Goal: Information Seeking & Learning: Check status

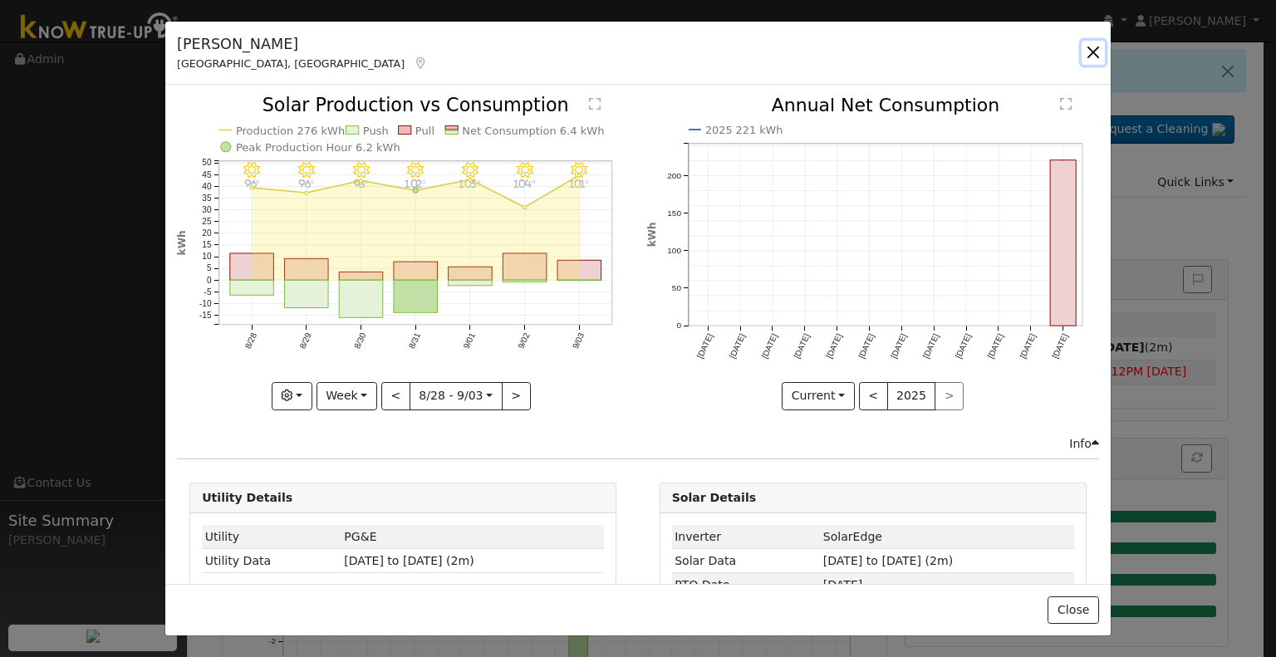
click at [1090, 56] on button "button" at bounding box center [1093, 52] width 23 height 23
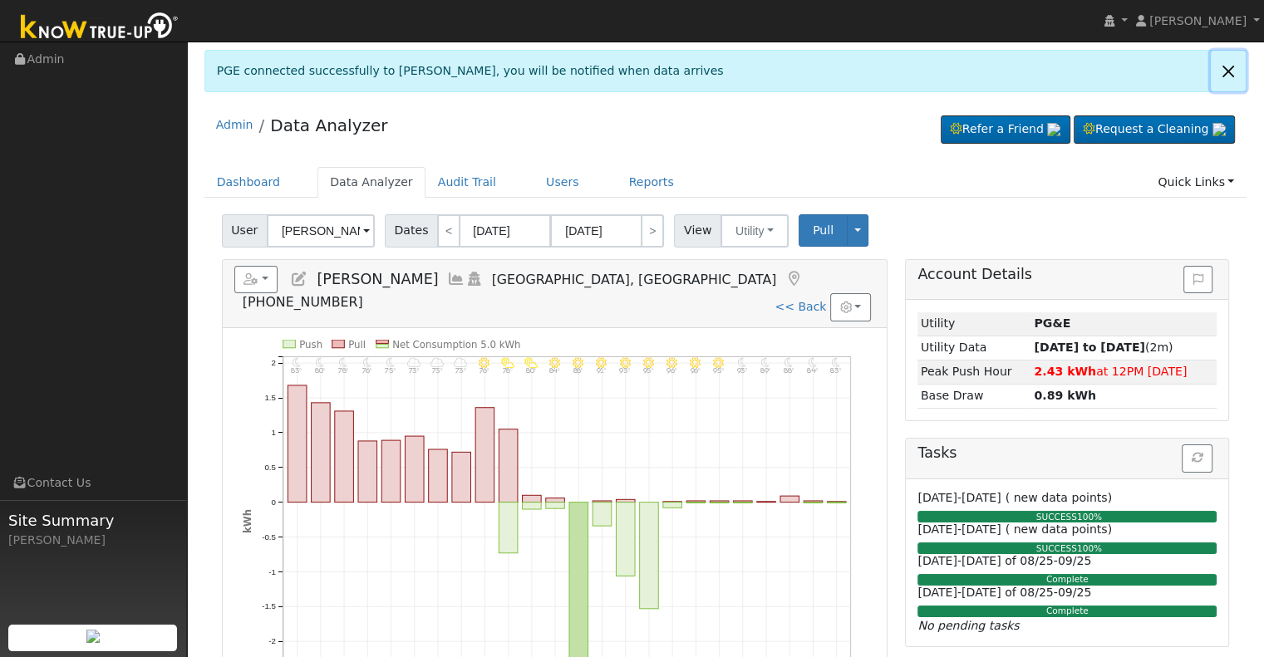
click at [1234, 76] on link at bounding box center [1227, 71] width 35 height 41
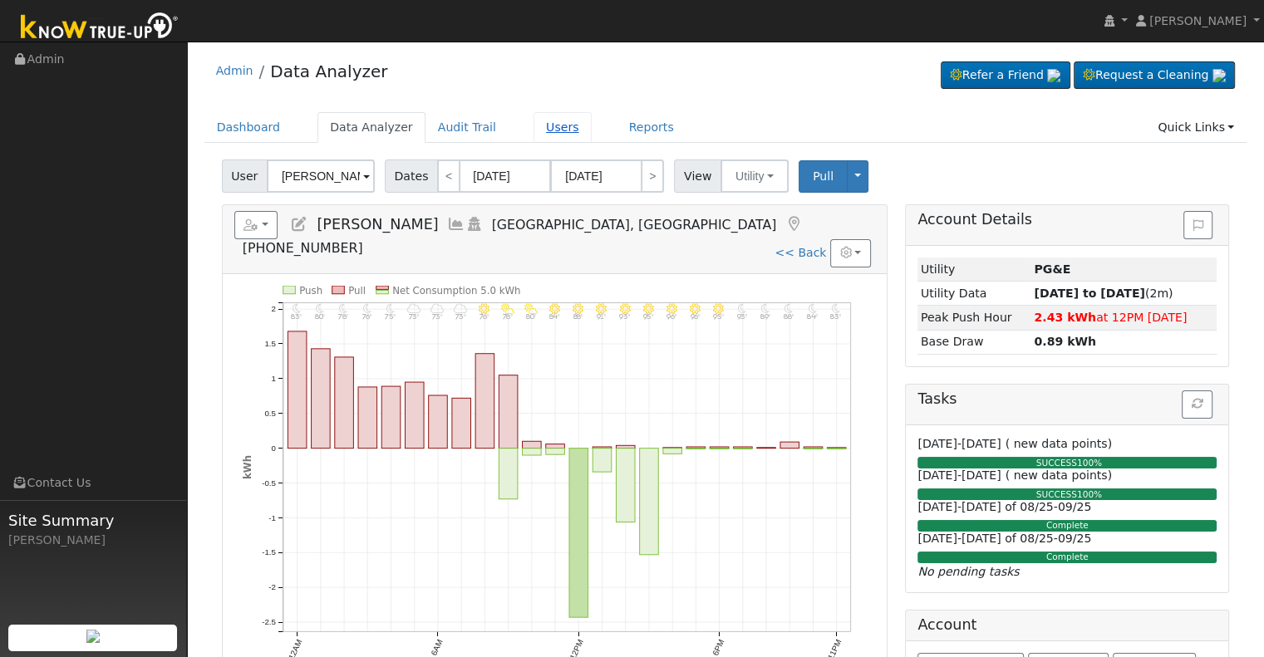
click at [533, 129] on link "Users" at bounding box center [562, 127] width 58 height 31
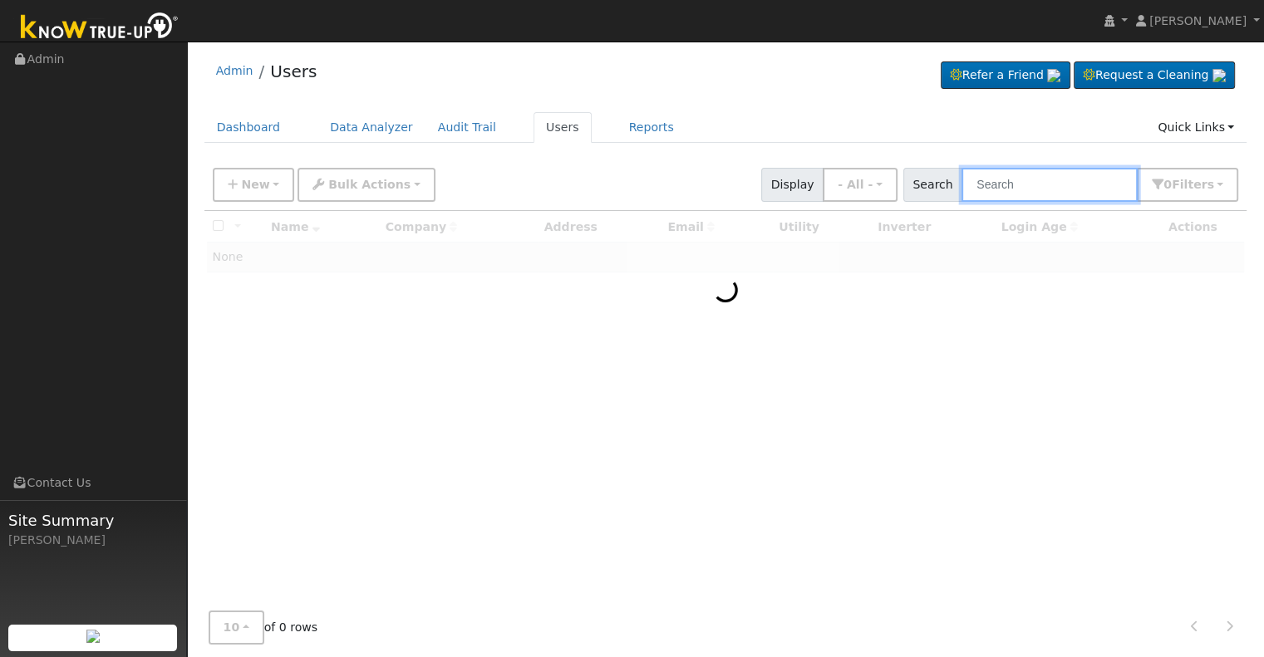
click at [1043, 175] on input "text" at bounding box center [1049, 185] width 176 height 34
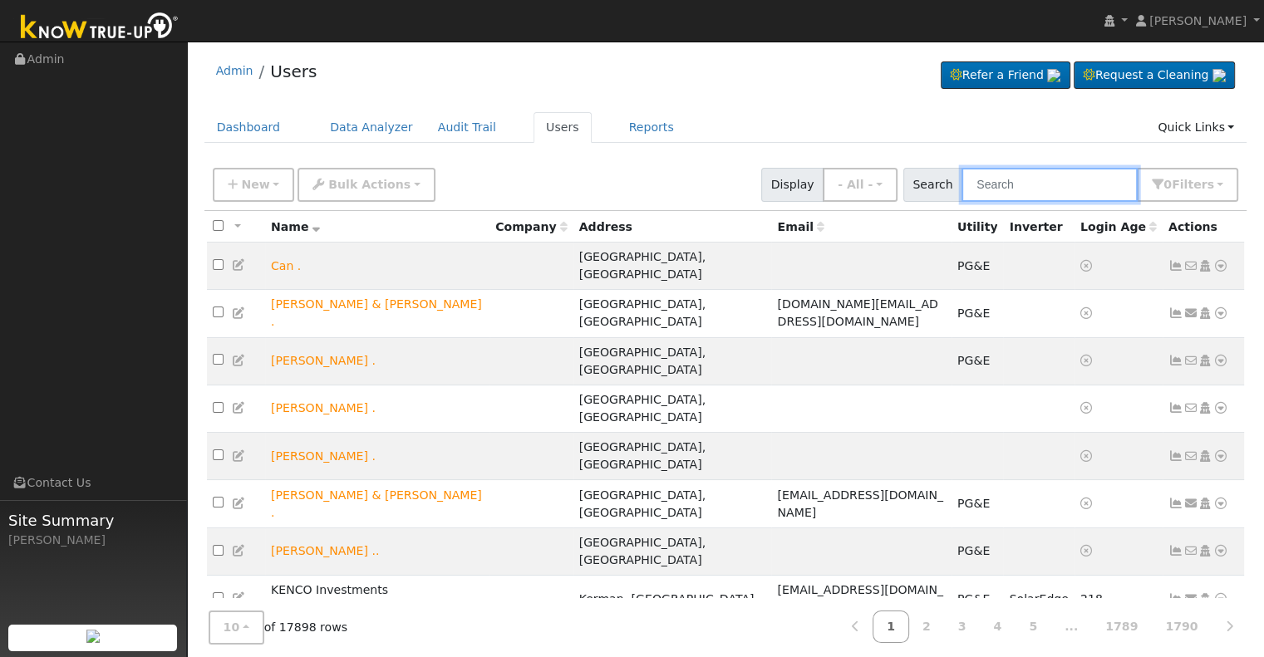
paste input "Russell & Angie Eckert"
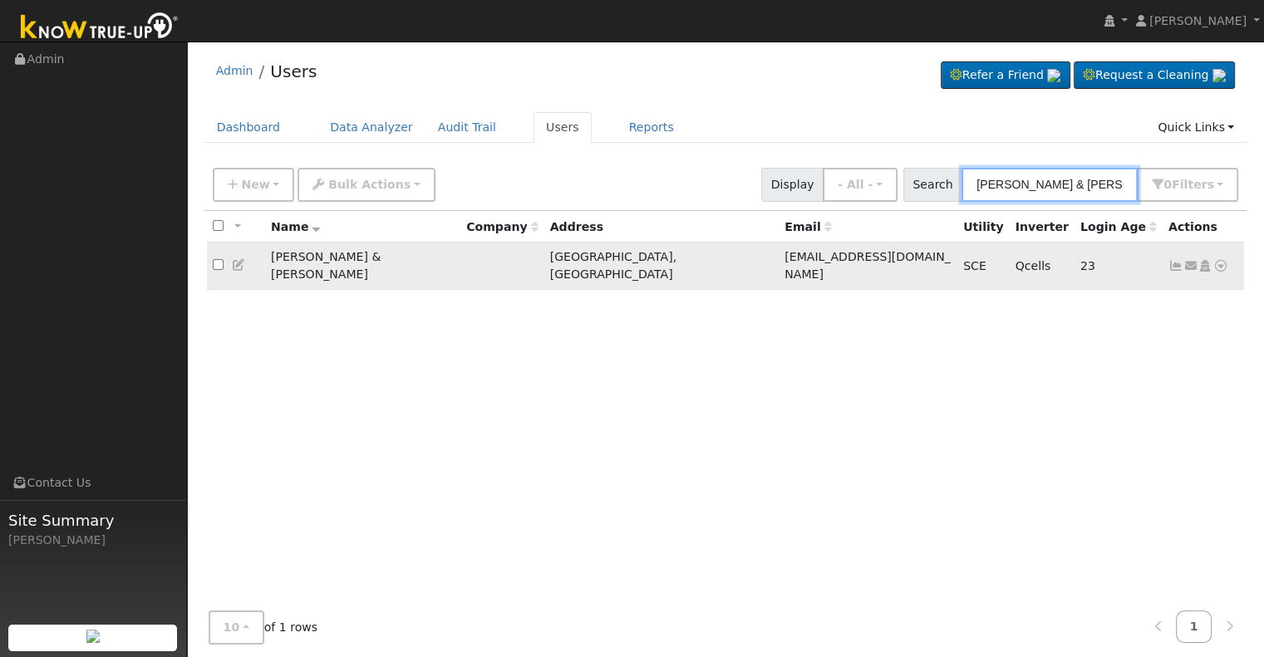
type input "Russell & Angie Eckert"
click at [1175, 260] on icon at bounding box center [1175, 266] width 15 height 12
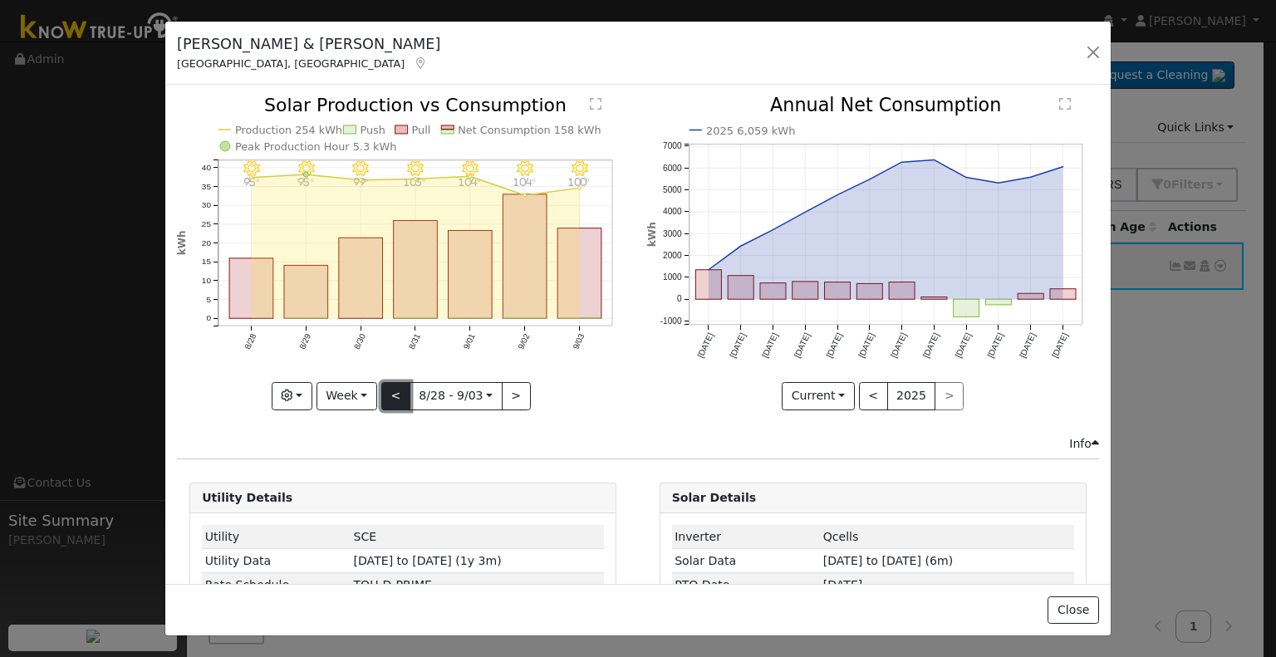
click at [393, 385] on button "<" at bounding box center [395, 396] width 29 height 28
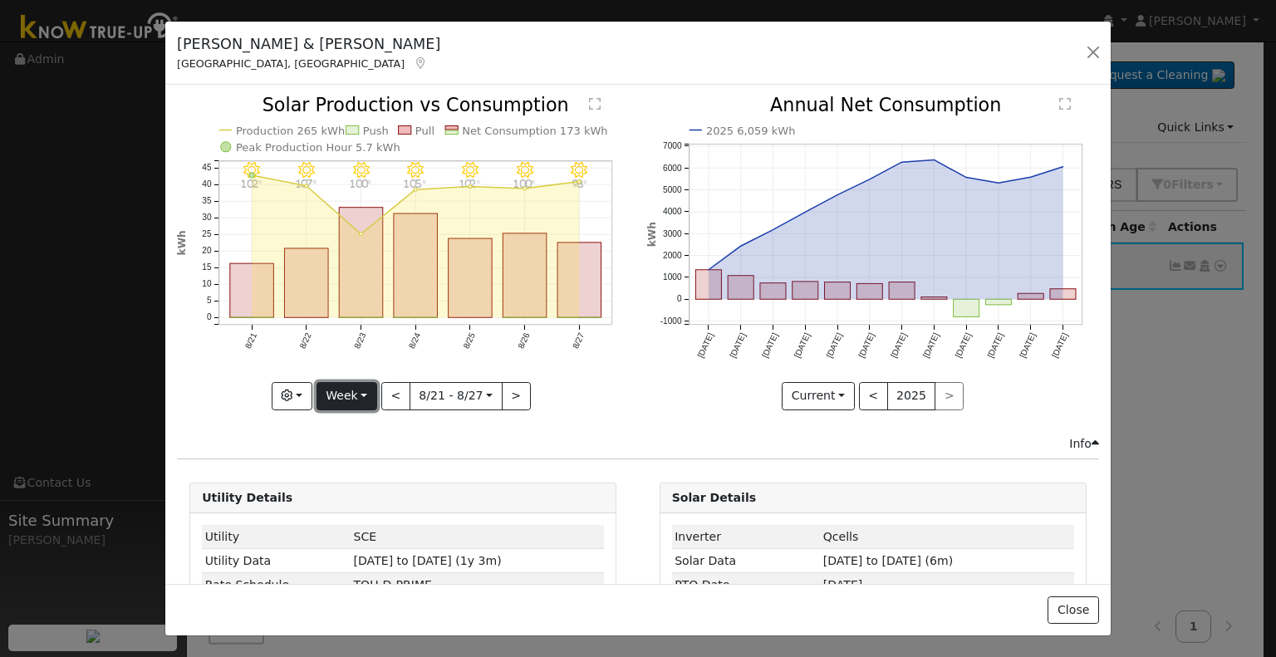
click at [341, 385] on button "Week" at bounding box center [347, 396] width 61 height 28
click at [345, 495] on link "Year" at bounding box center [374, 499] width 115 height 23
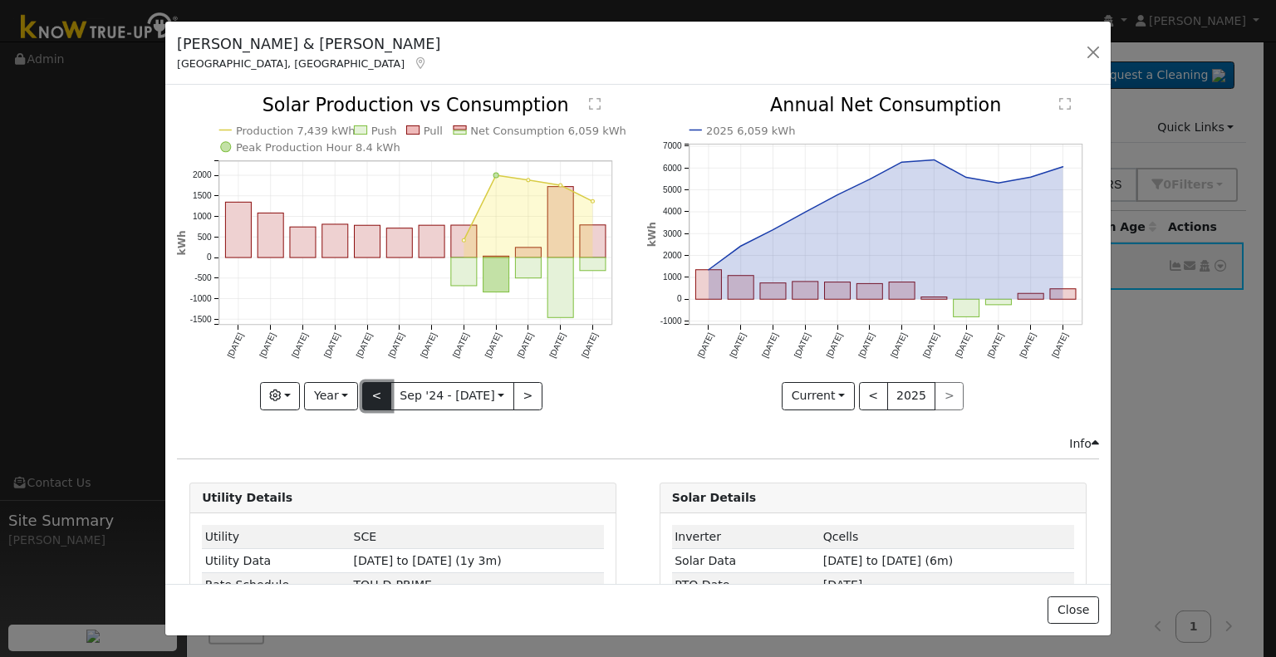
click at [374, 402] on button "<" at bounding box center [376, 396] width 29 height 28
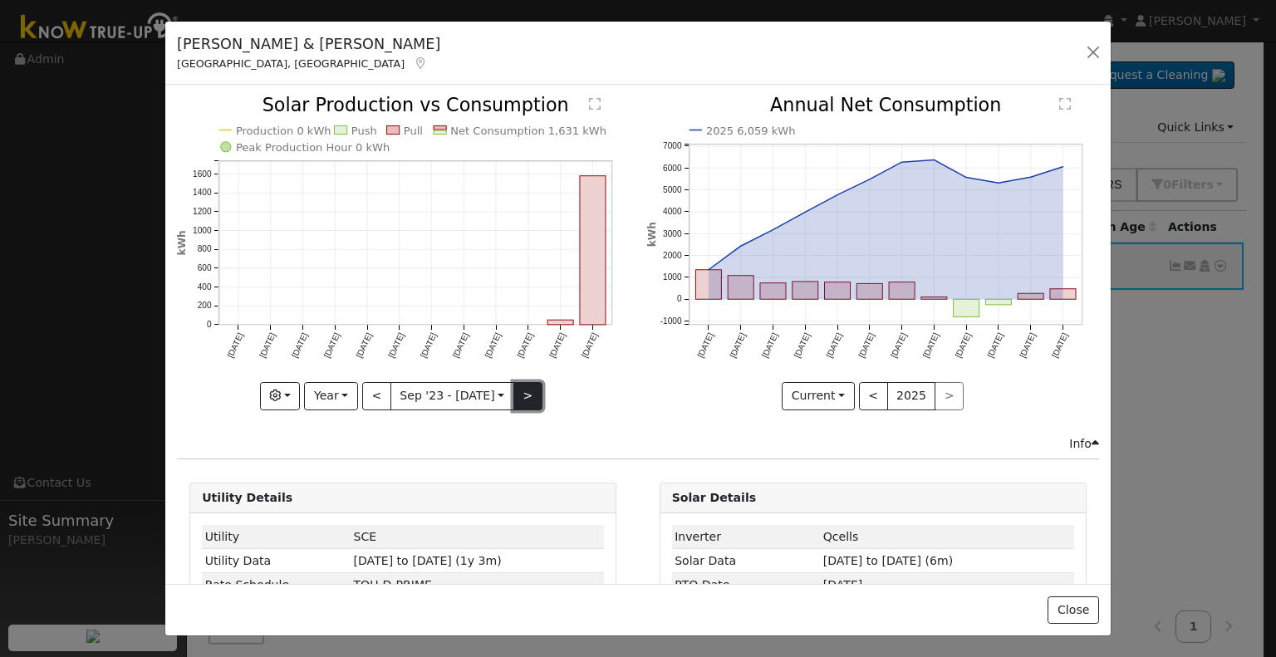
click at [514, 388] on button ">" at bounding box center [527, 396] width 29 height 28
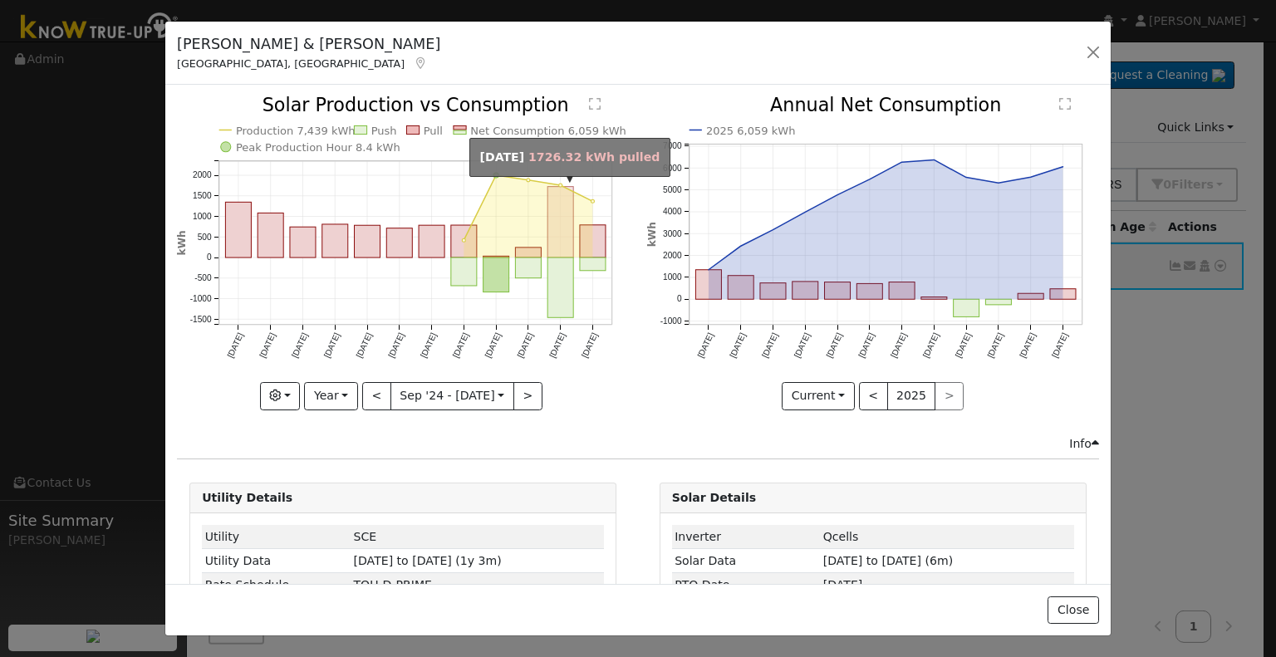
click at [549, 217] on rect "onclick=""" at bounding box center [561, 222] width 26 height 71
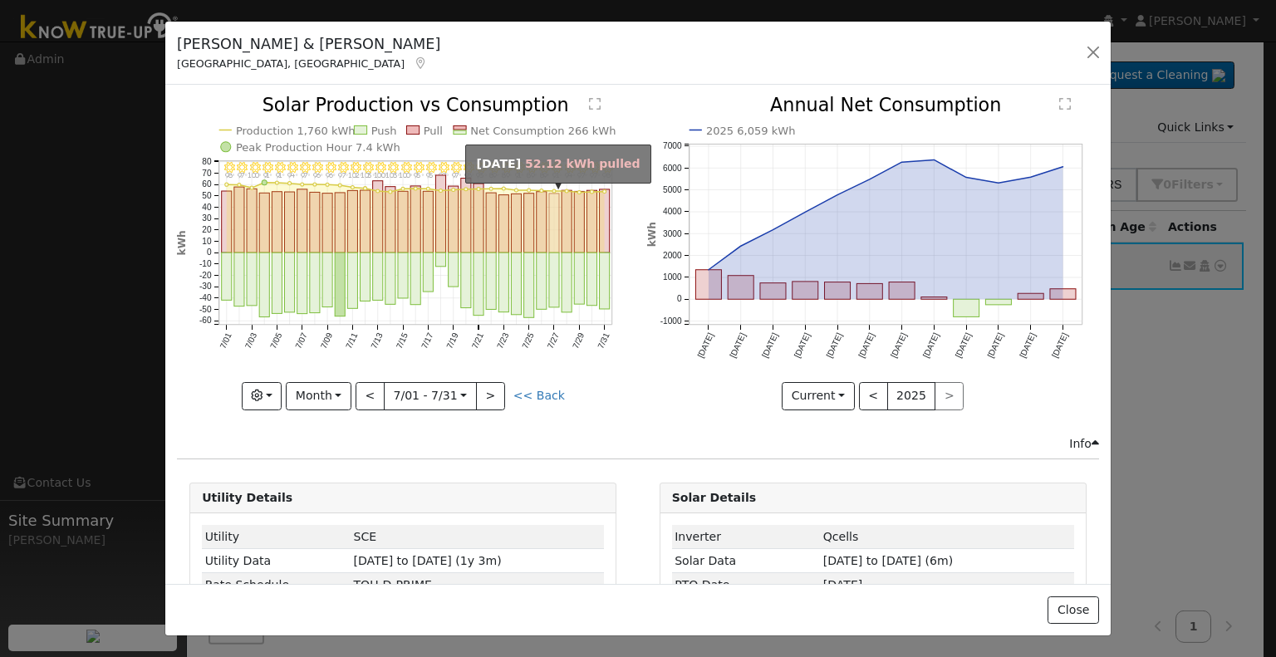
click at [549, 217] on rect "onclick=""" at bounding box center [554, 223] width 10 height 59
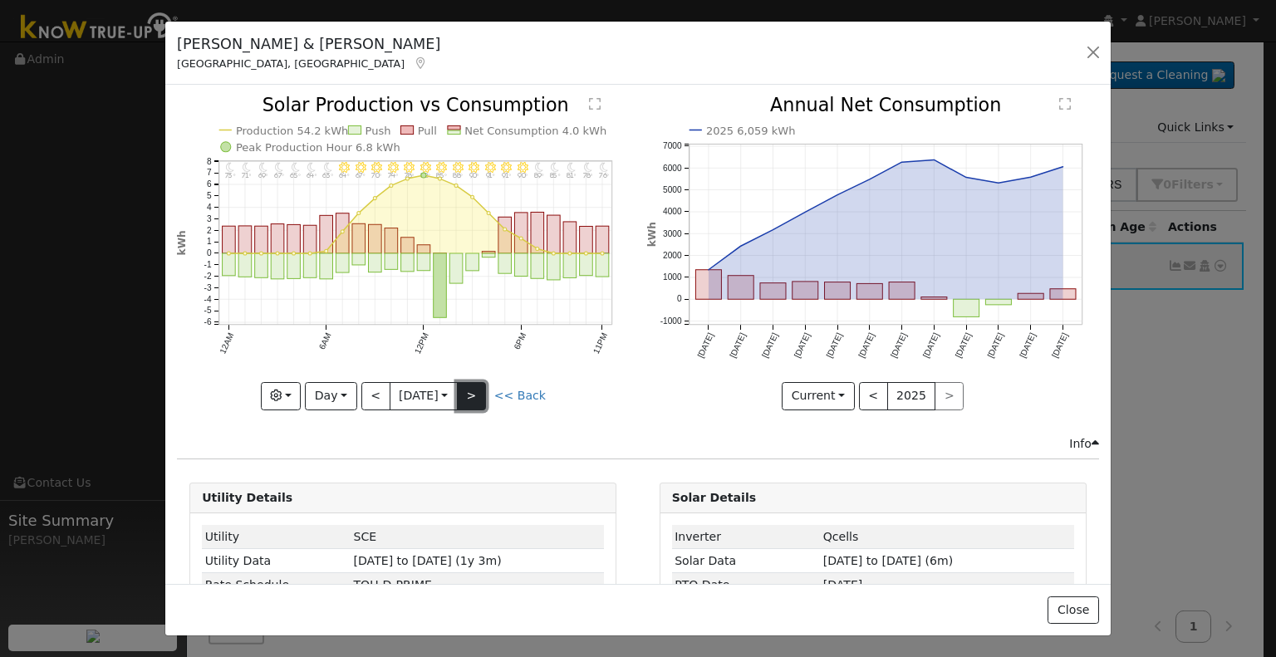
click at [476, 393] on button ">" at bounding box center [471, 396] width 29 height 28
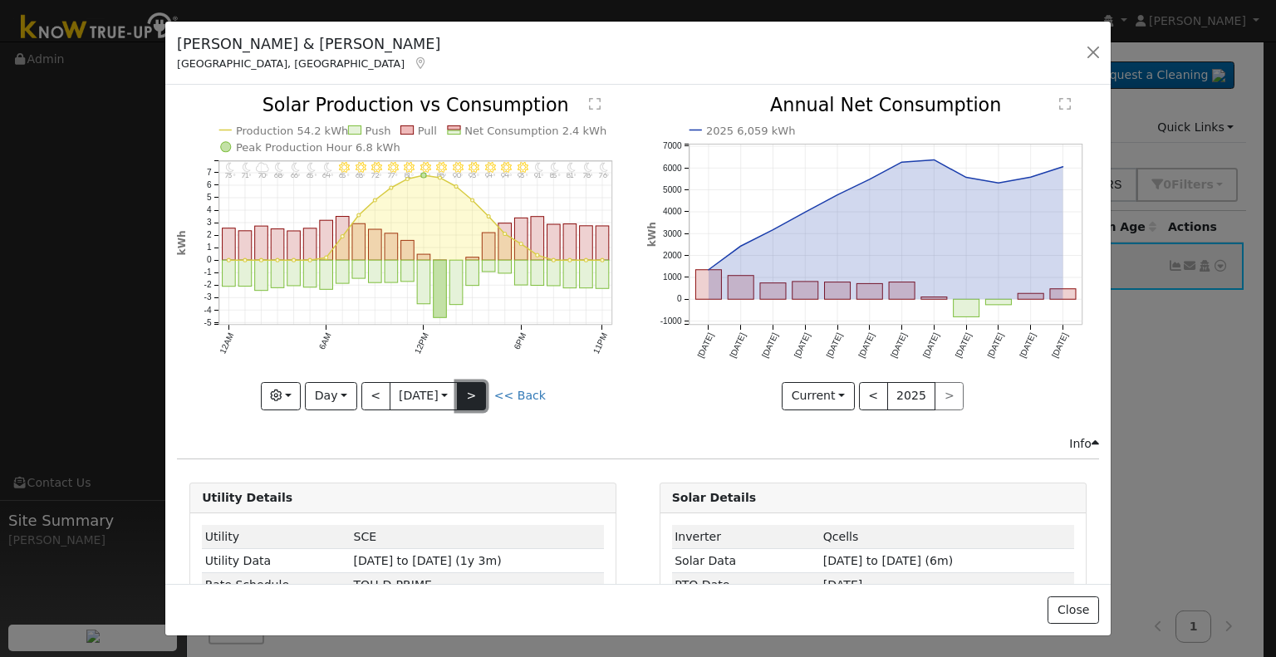
click at [476, 393] on button ">" at bounding box center [471, 396] width 29 height 28
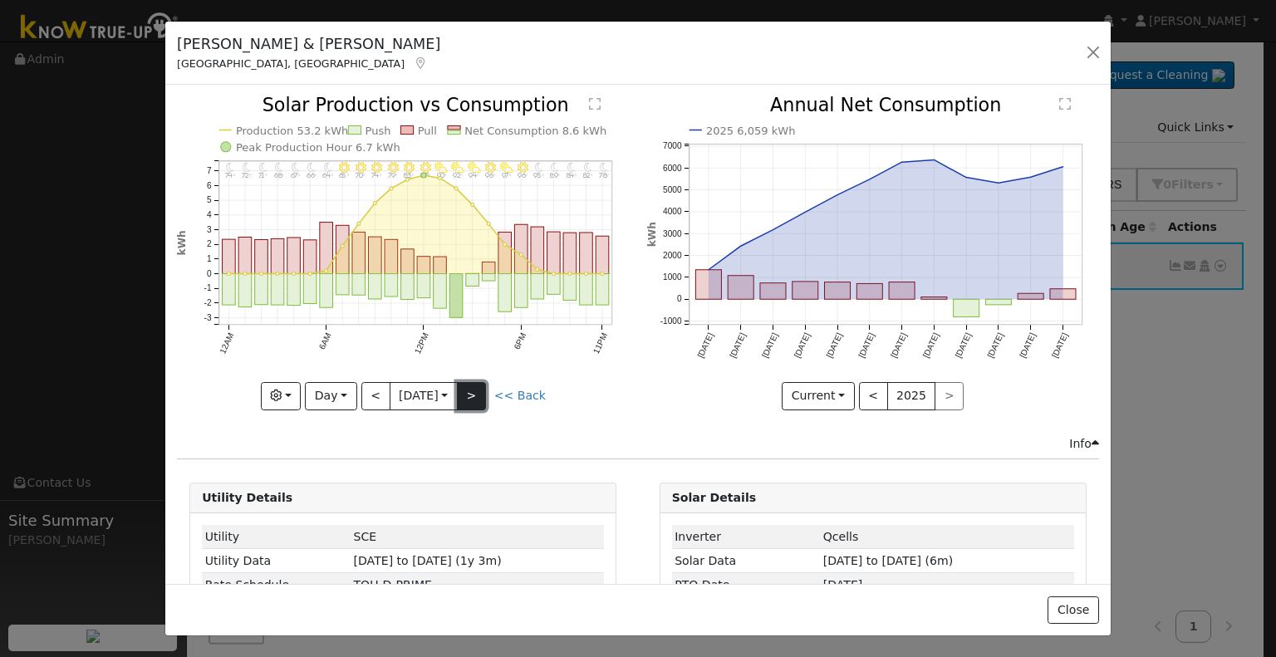
click at [476, 393] on button ">" at bounding box center [471, 396] width 29 height 28
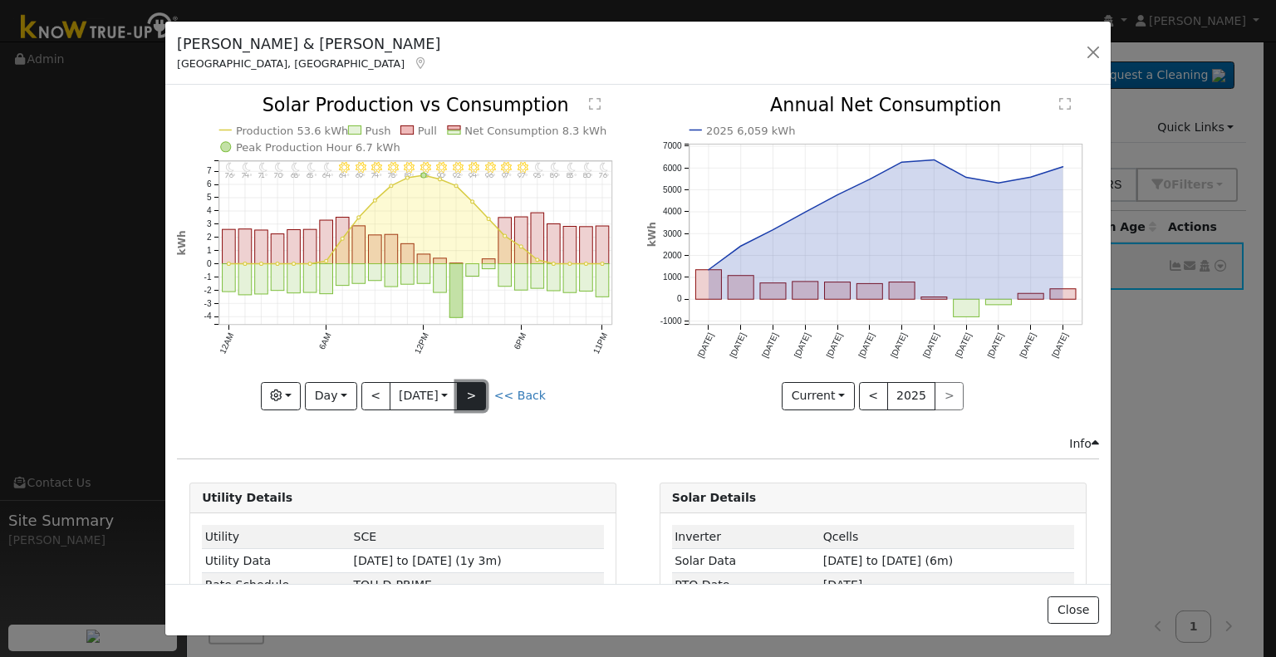
click at [476, 393] on button ">" at bounding box center [471, 396] width 29 height 28
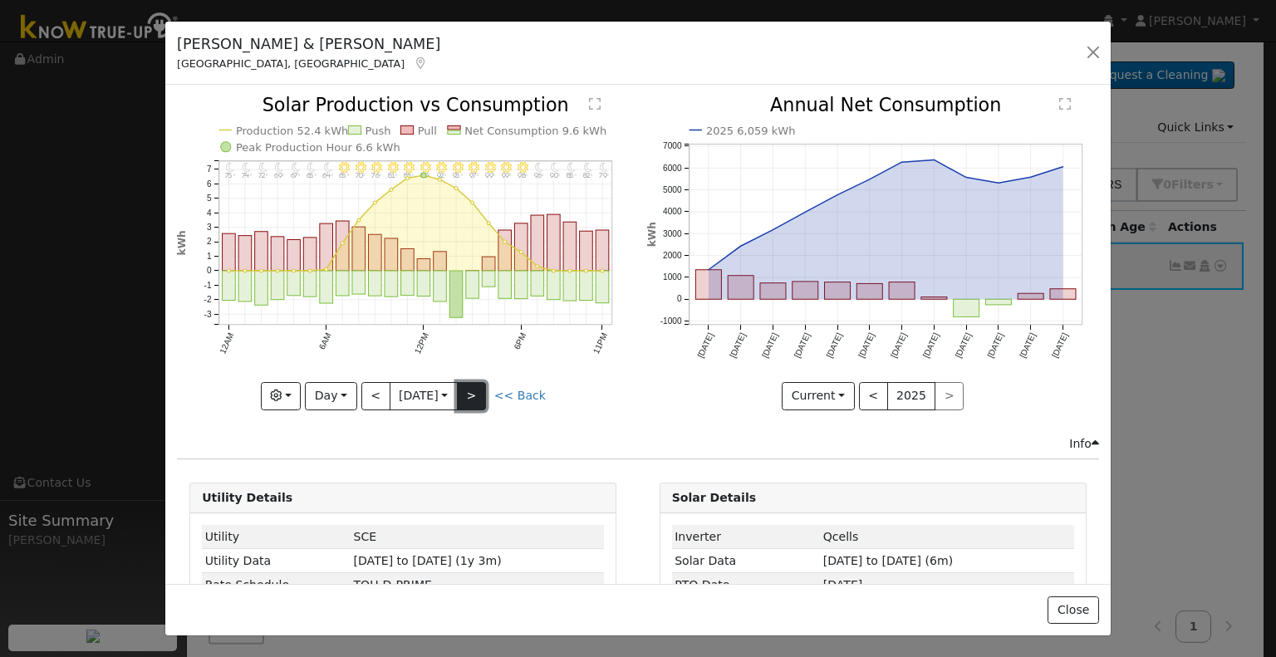
click at [476, 393] on button ">" at bounding box center [471, 396] width 29 height 28
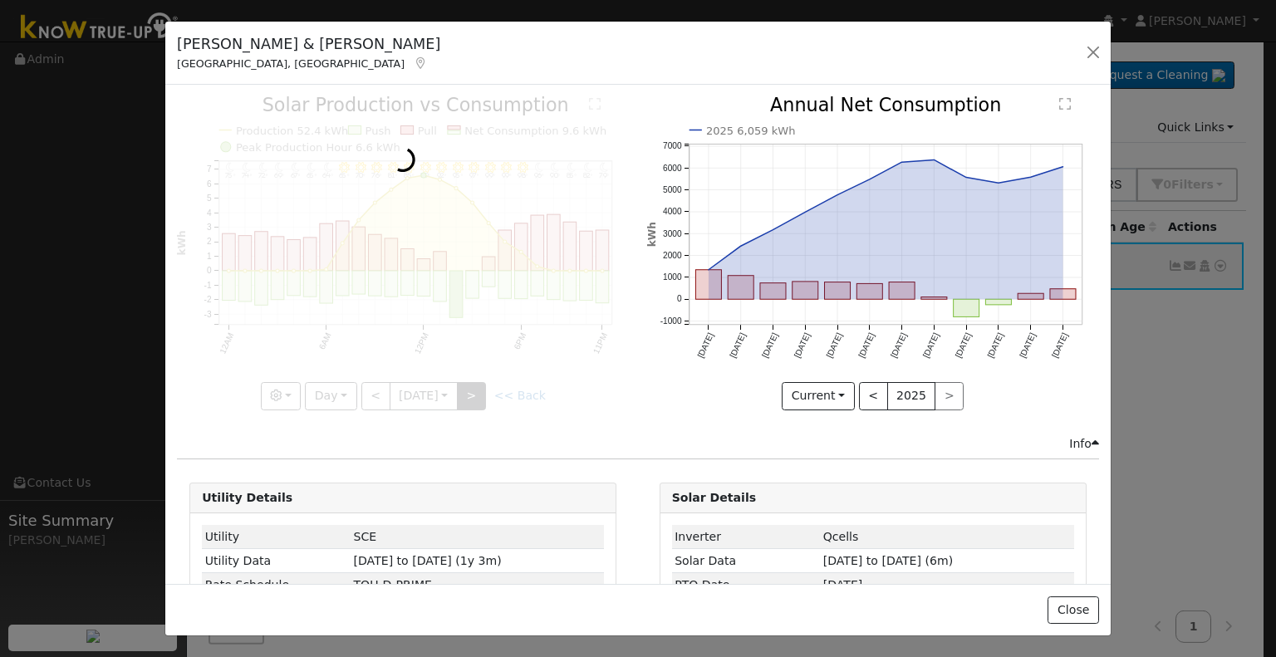
click at [476, 393] on div at bounding box center [403, 252] width 452 height 313
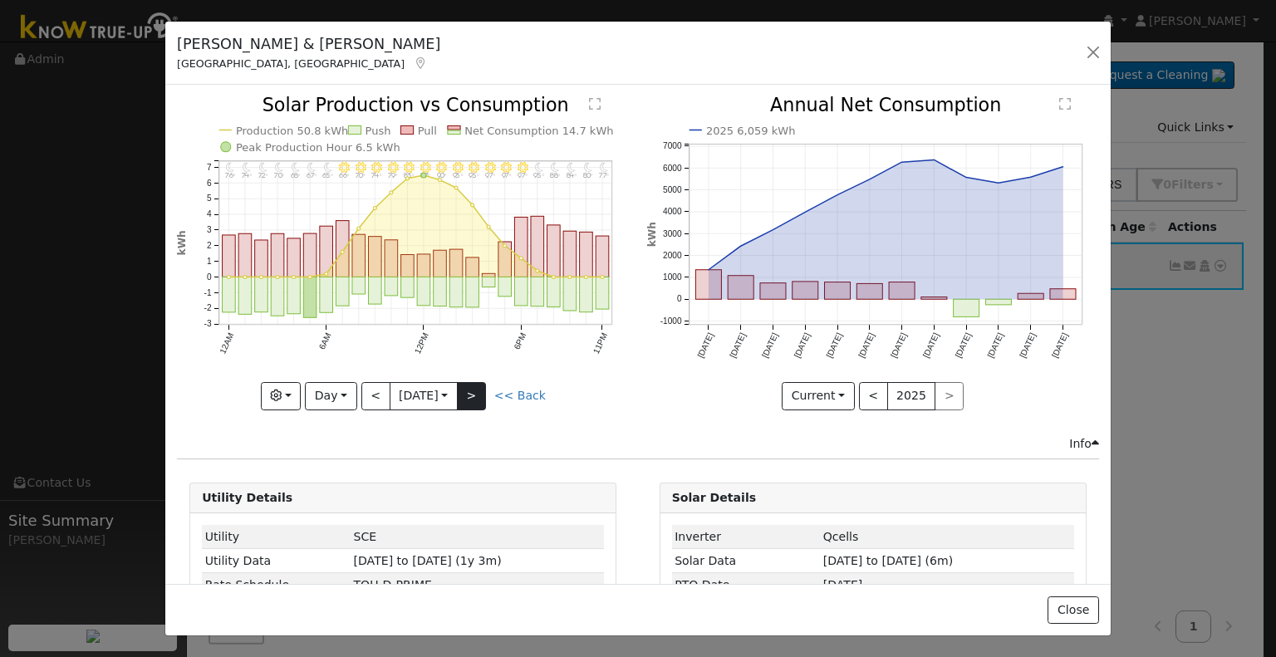
click at [476, 393] on div "11PM - Clear 77° 10PM - Clear 80° 9PM - Clear 84° 8PM - Clear 88° 7PM - Clear 9…" at bounding box center [403, 252] width 452 height 313
click at [476, 393] on button ">" at bounding box center [471, 396] width 29 height 28
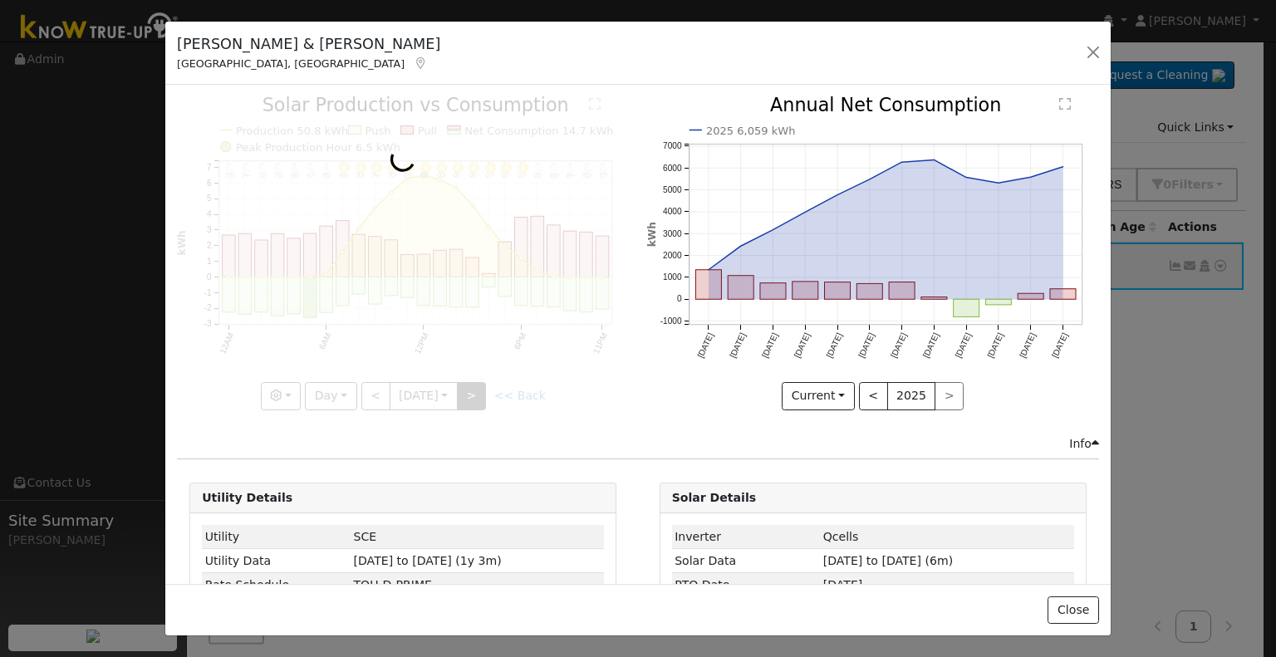
click at [476, 393] on div at bounding box center [403, 252] width 452 height 313
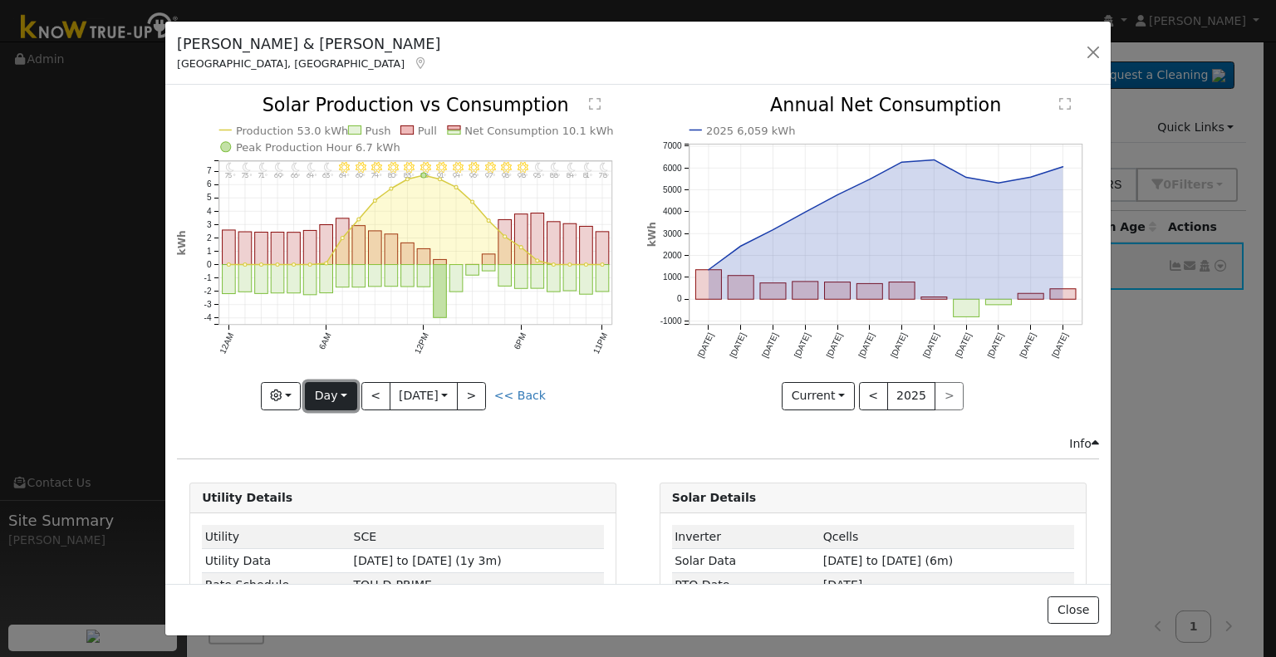
click at [336, 394] on button "Day" at bounding box center [331, 396] width 52 height 28
click at [338, 468] on link "Month" at bounding box center [363, 475] width 115 height 23
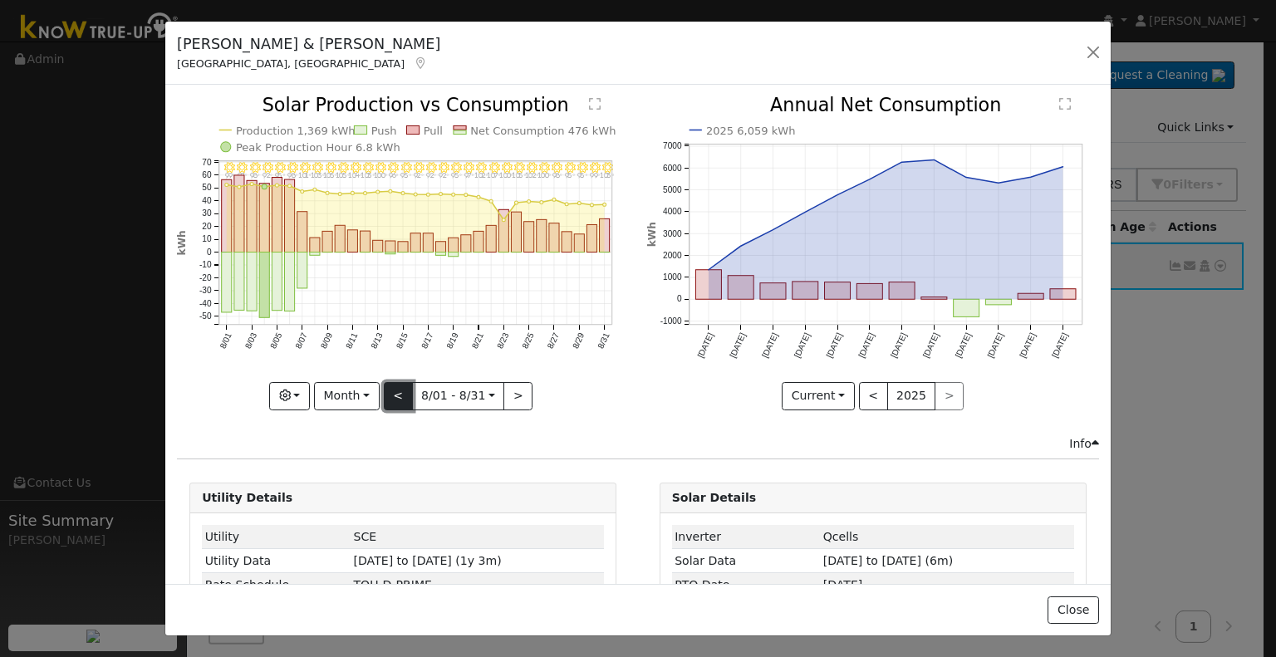
click at [404, 387] on button "<" at bounding box center [398, 396] width 29 height 28
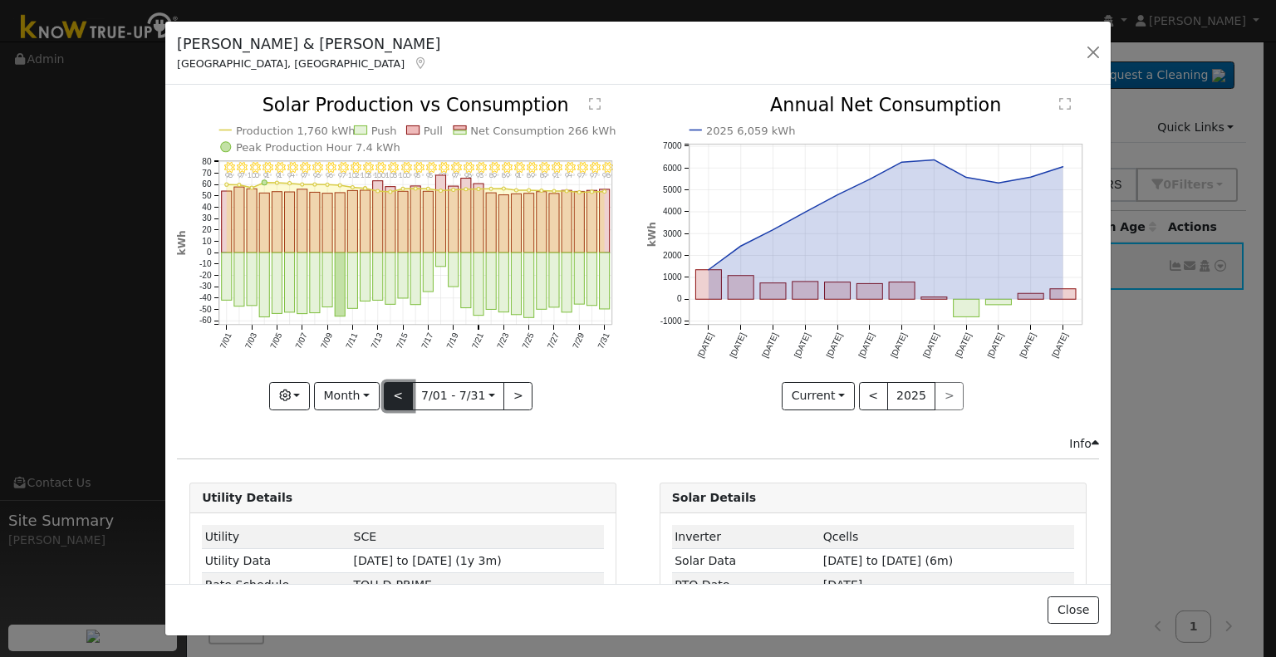
click at [404, 387] on button "<" at bounding box center [398, 396] width 29 height 28
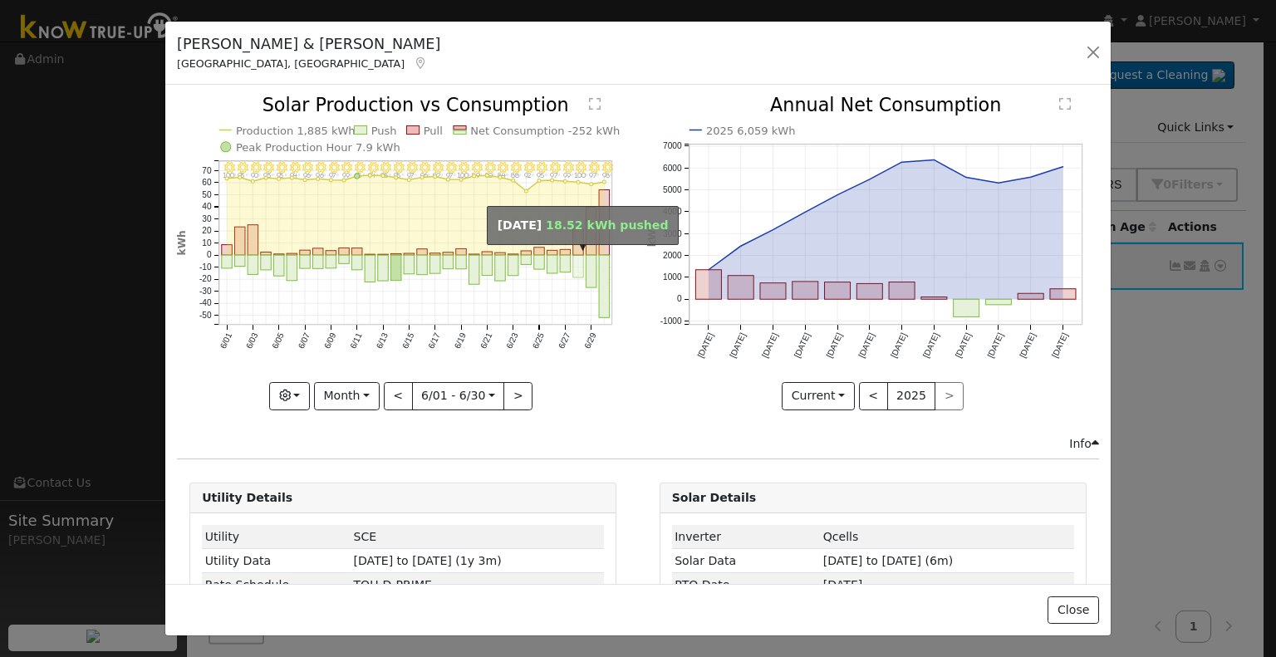
click at [573, 259] on rect "onclick=""" at bounding box center [578, 267] width 11 height 22
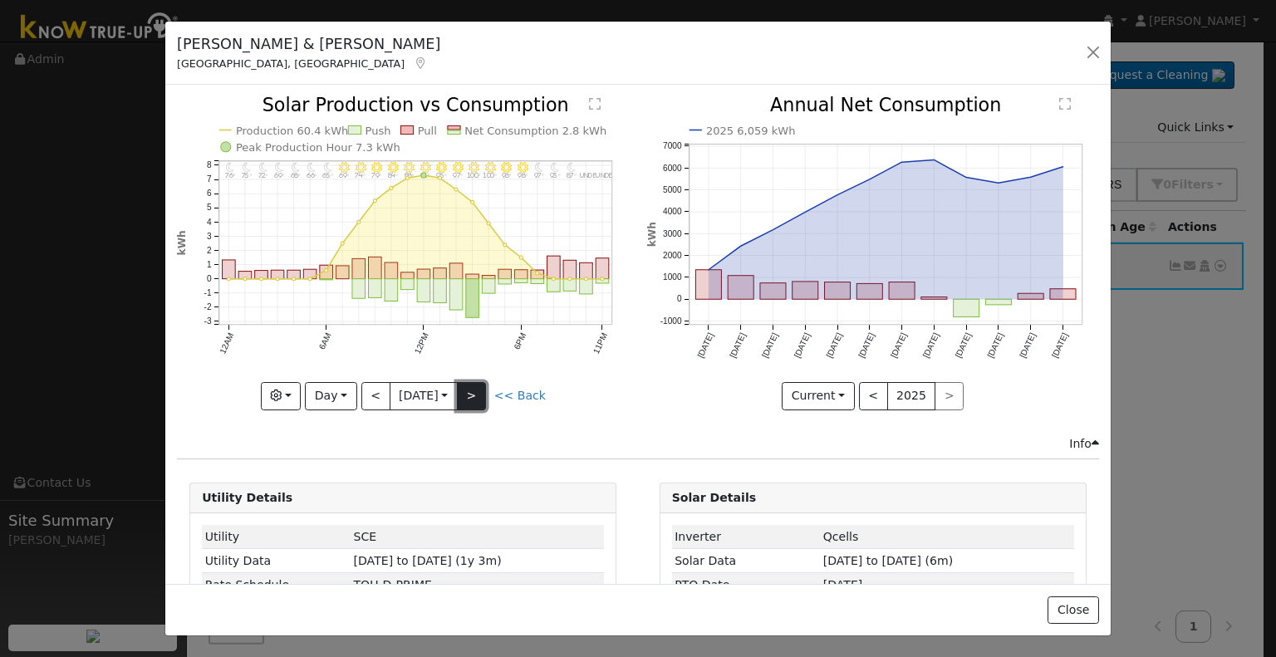
click at [470, 385] on button ">" at bounding box center [471, 396] width 29 height 28
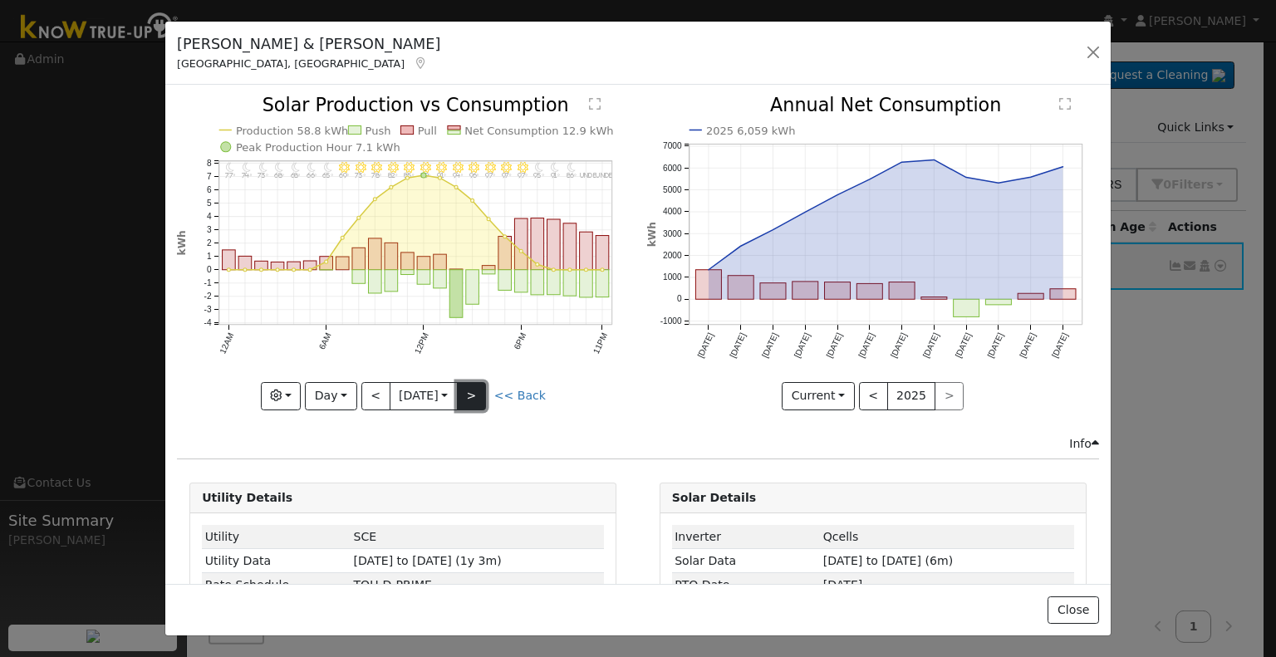
click at [470, 385] on button ">" at bounding box center [471, 396] width 29 height 28
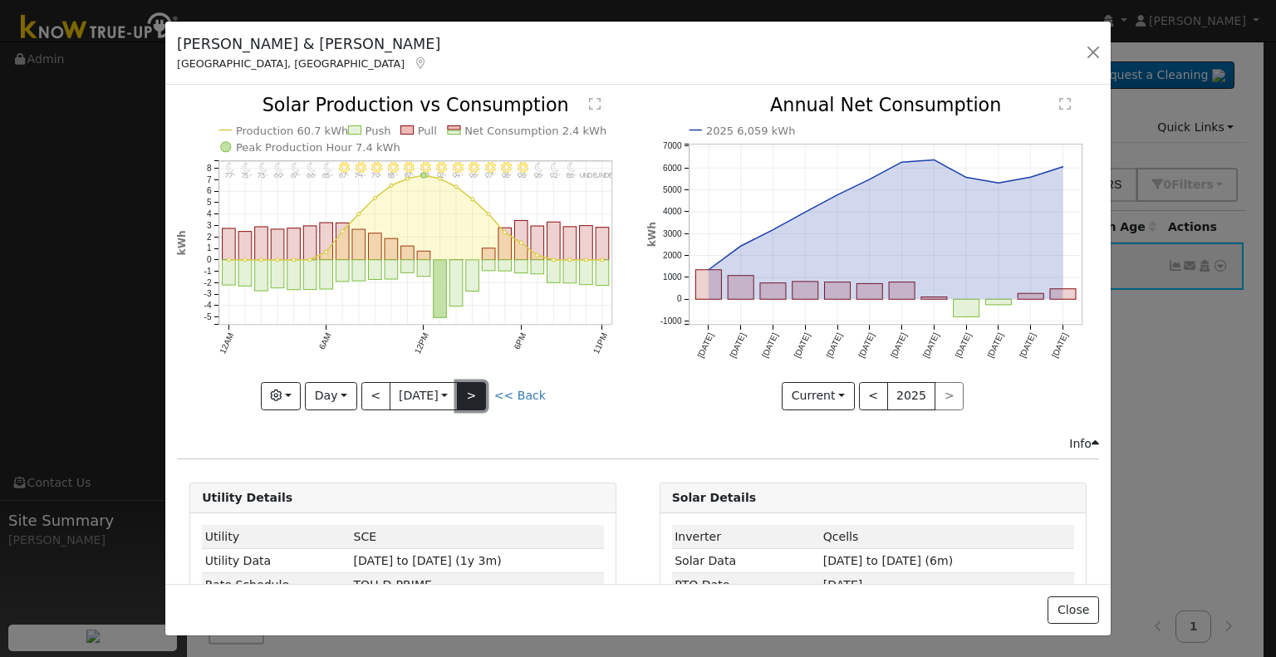
click at [470, 385] on button ">" at bounding box center [471, 396] width 29 height 28
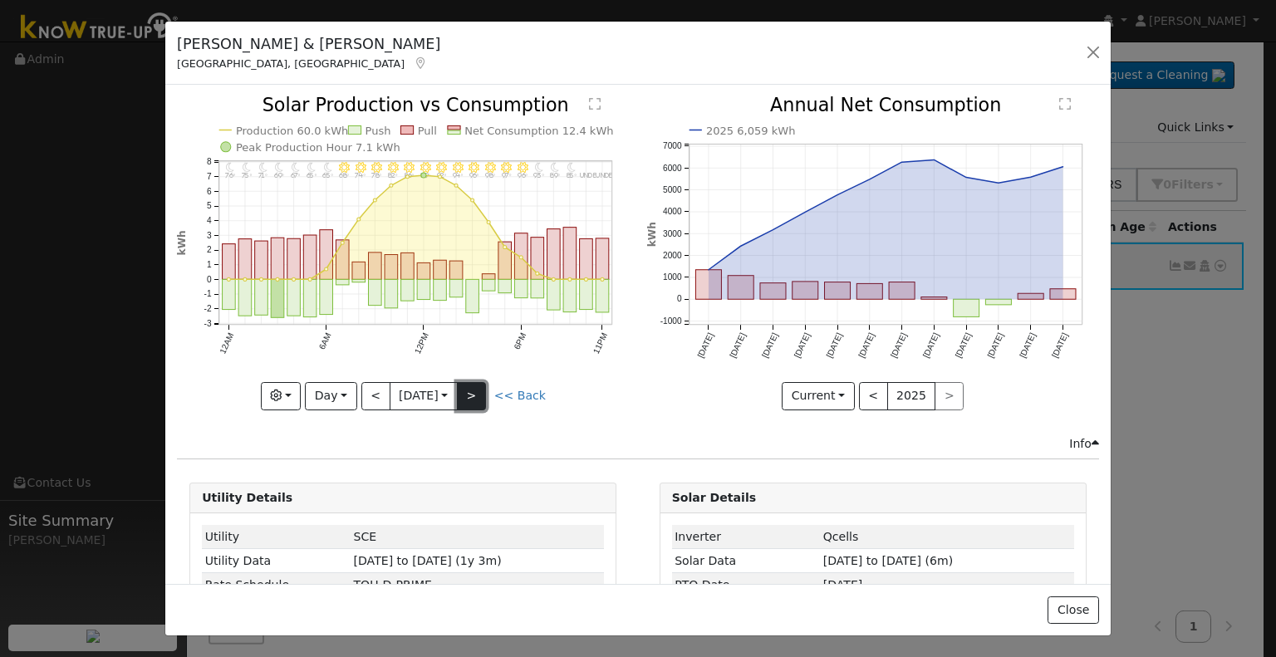
click at [470, 385] on button ">" at bounding box center [471, 396] width 29 height 28
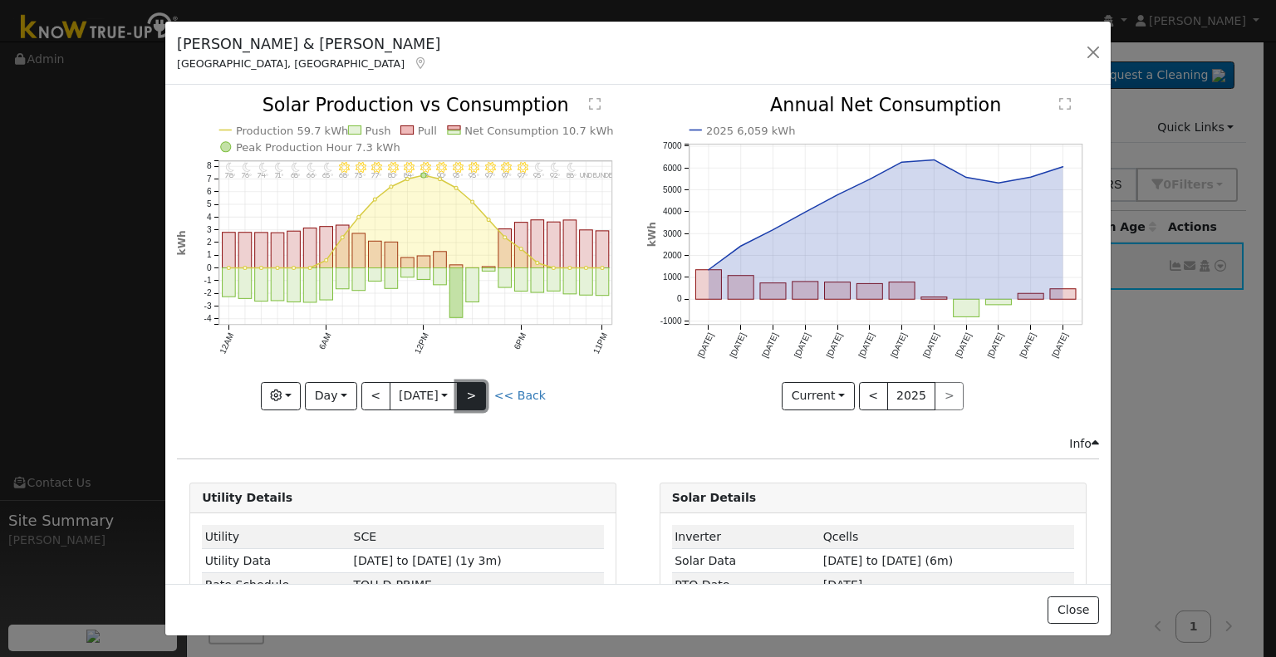
click at [470, 385] on button ">" at bounding box center [471, 396] width 29 height 28
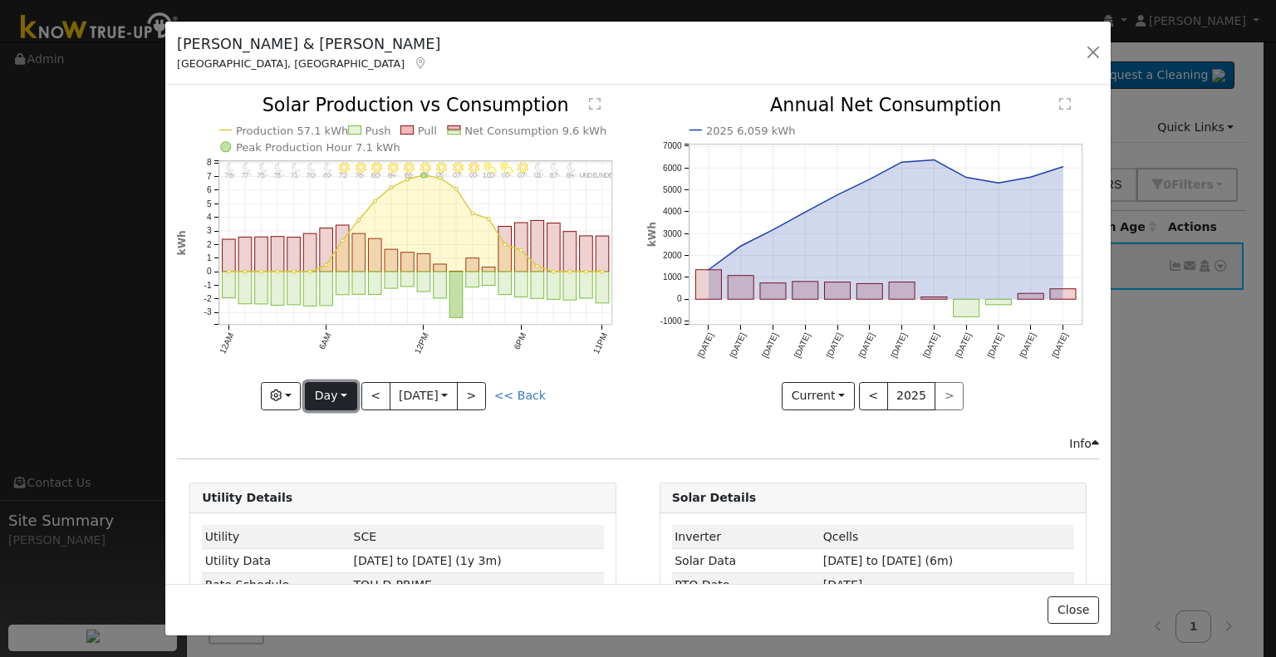
click at [350, 391] on button "Day" at bounding box center [331, 396] width 52 height 28
click at [336, 469] on link "Month" at bounding box center [363, 475] width 115 height 23
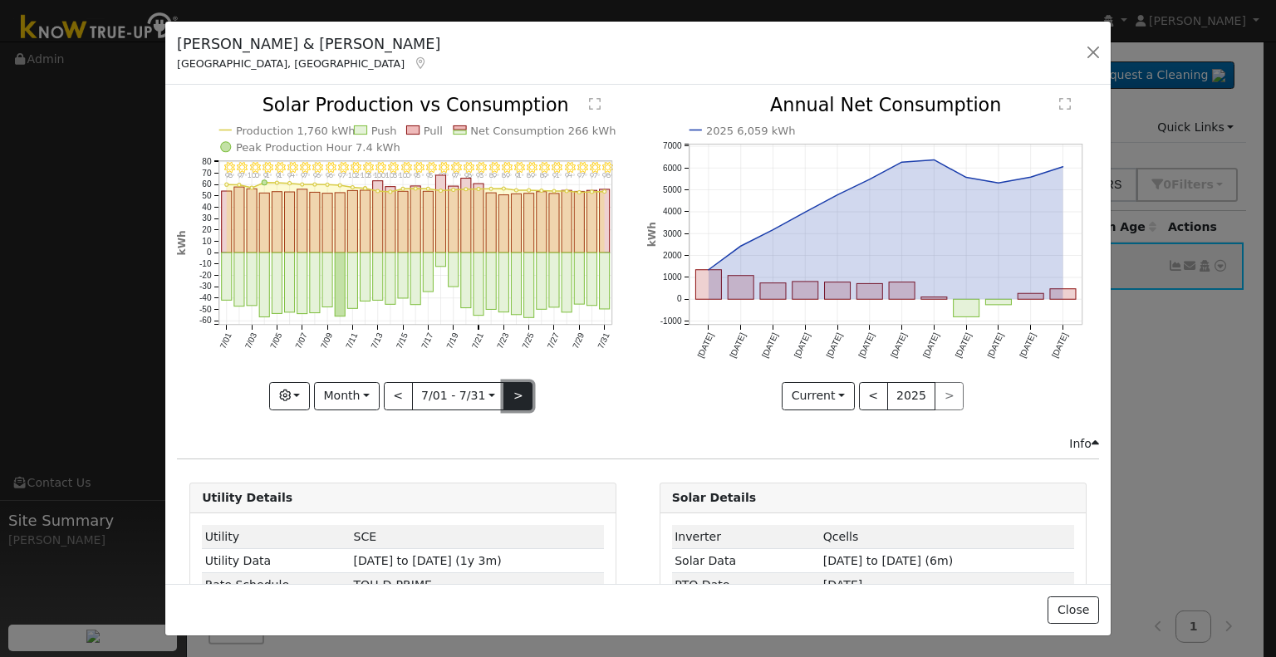
click at [513, 391] on button ">" at bounding box center [517, 396] width 29 height 28
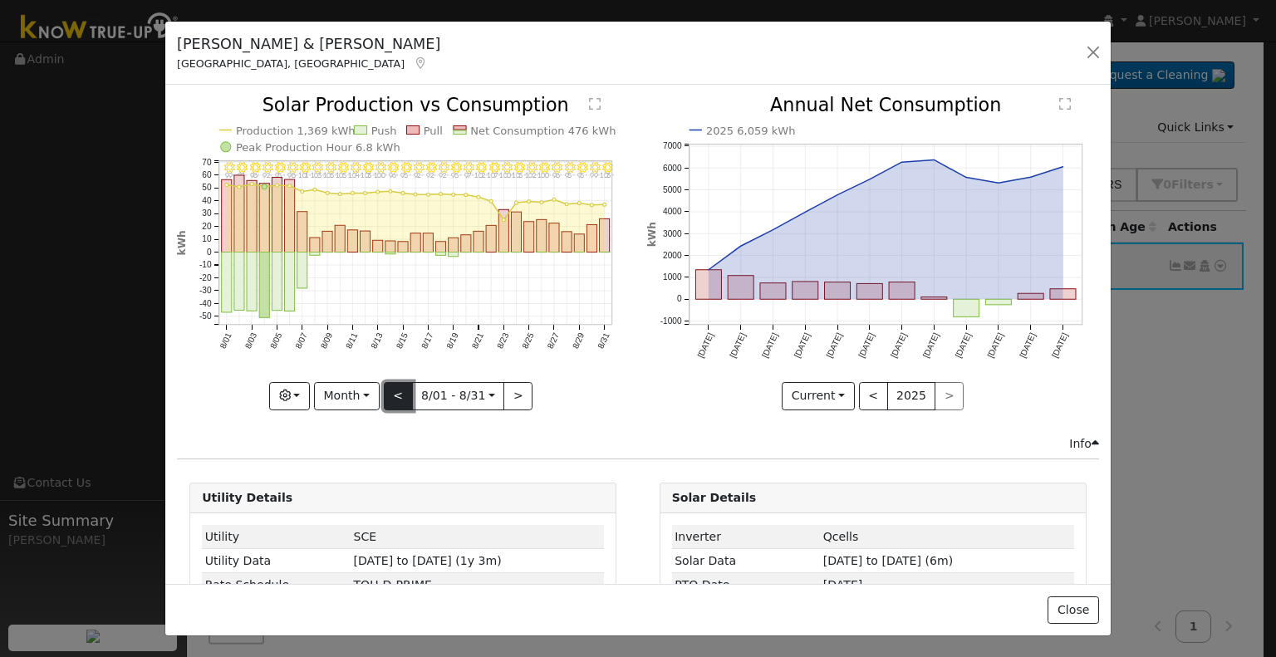
click at [402, 392] on button "<" at bounding box center [398, 396] width 29 height 28
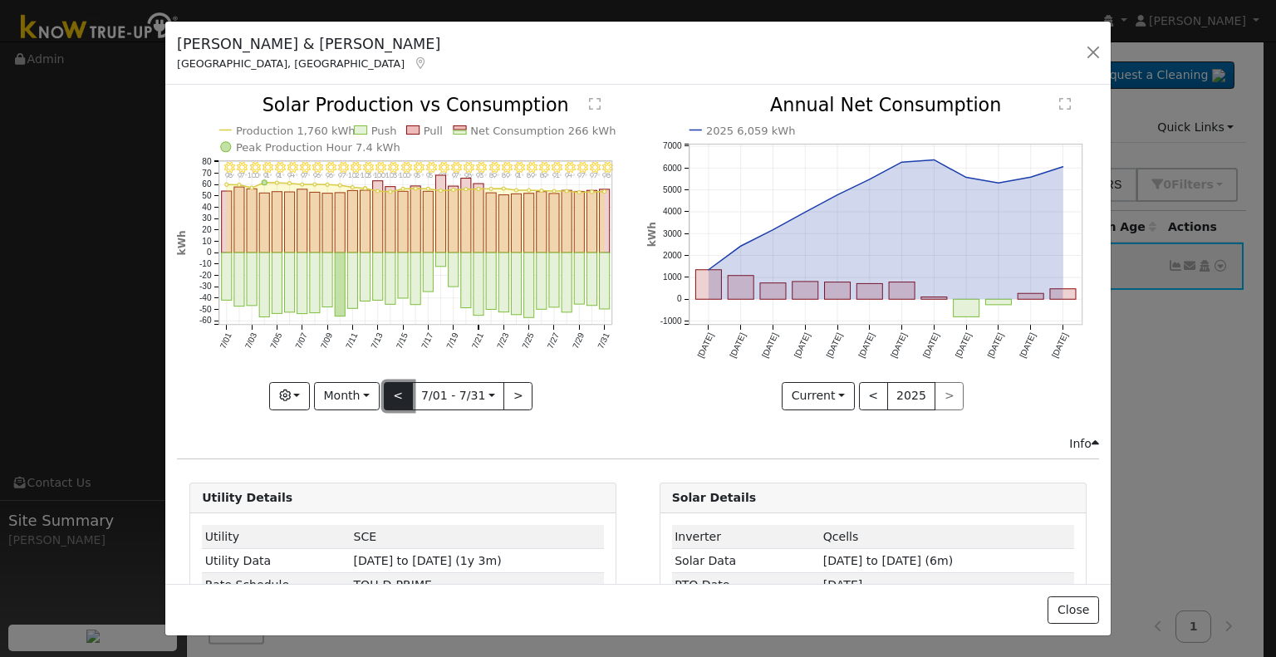
click at [402, 392] on button "<" at bounding box center [398, 396] width 29 height 28
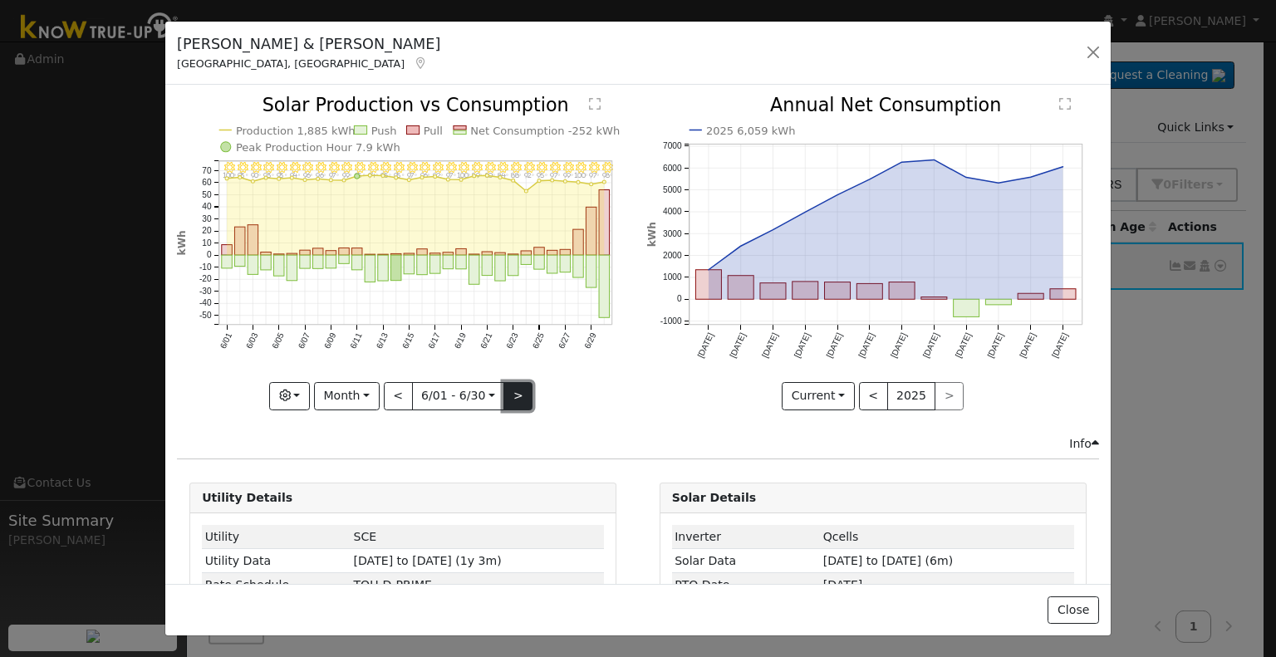
click at [503, 390] on button ">" at bounding box center [517, 396] width 29 height 28
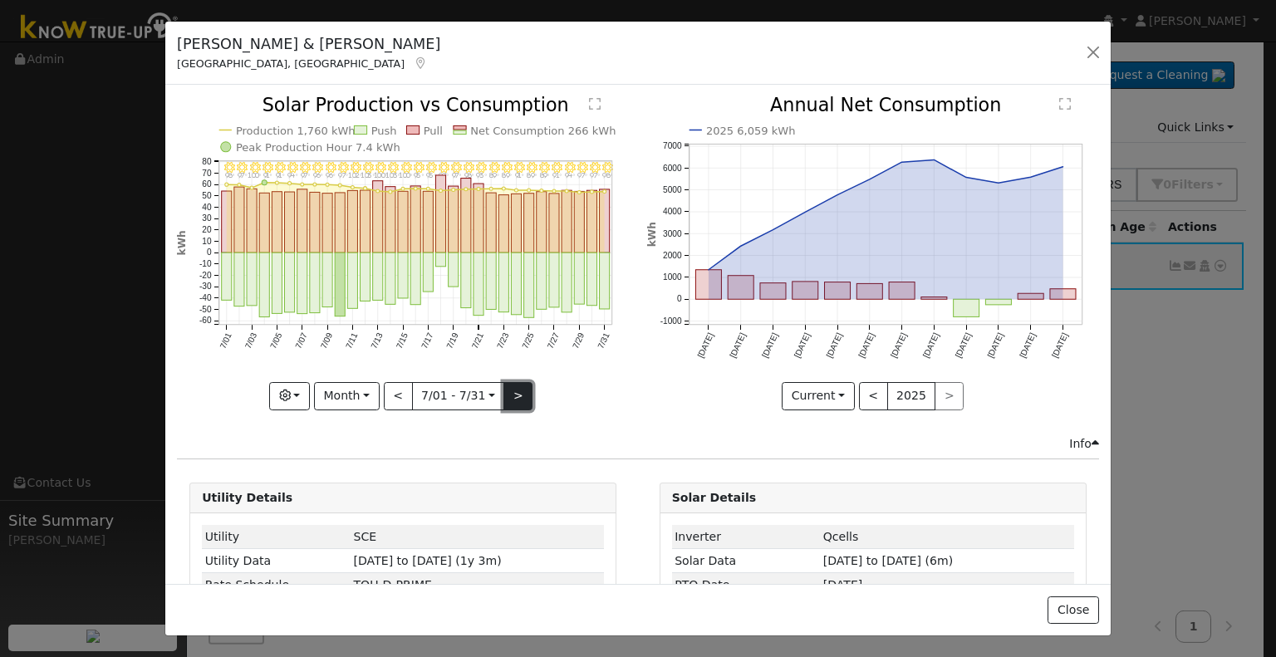
click at [515, 388] on button ">" at bounding box center [517, 396] width 29 height 28
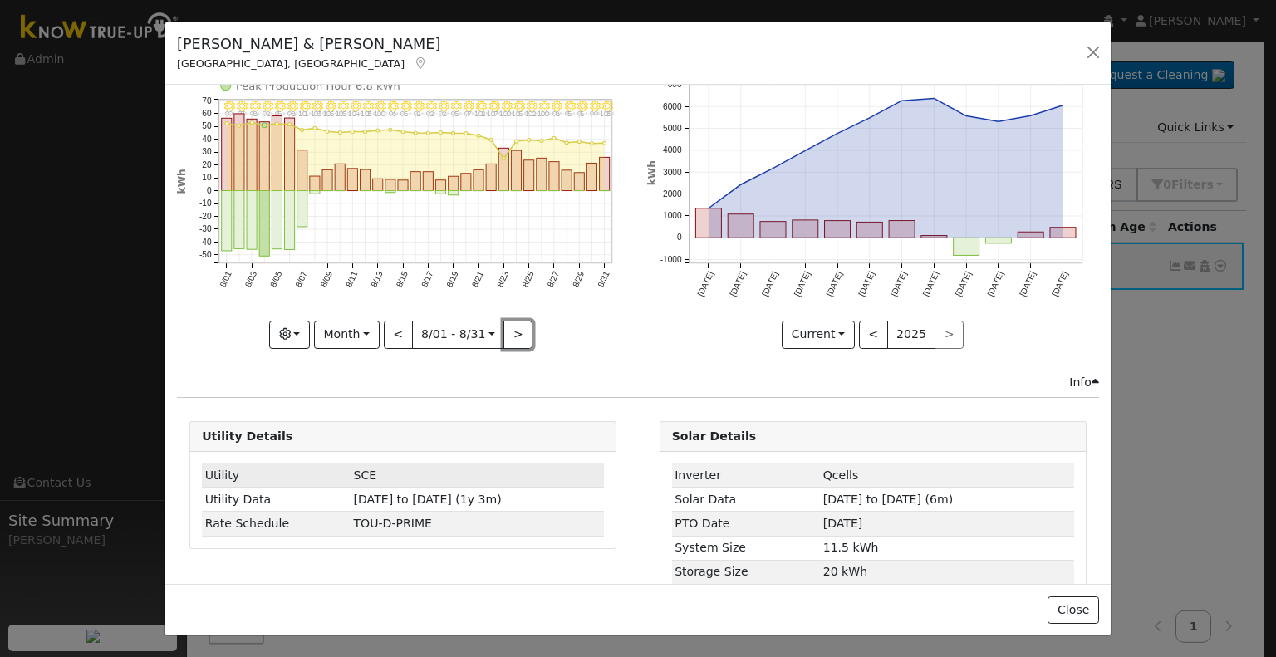
scroll to position [91, 0]
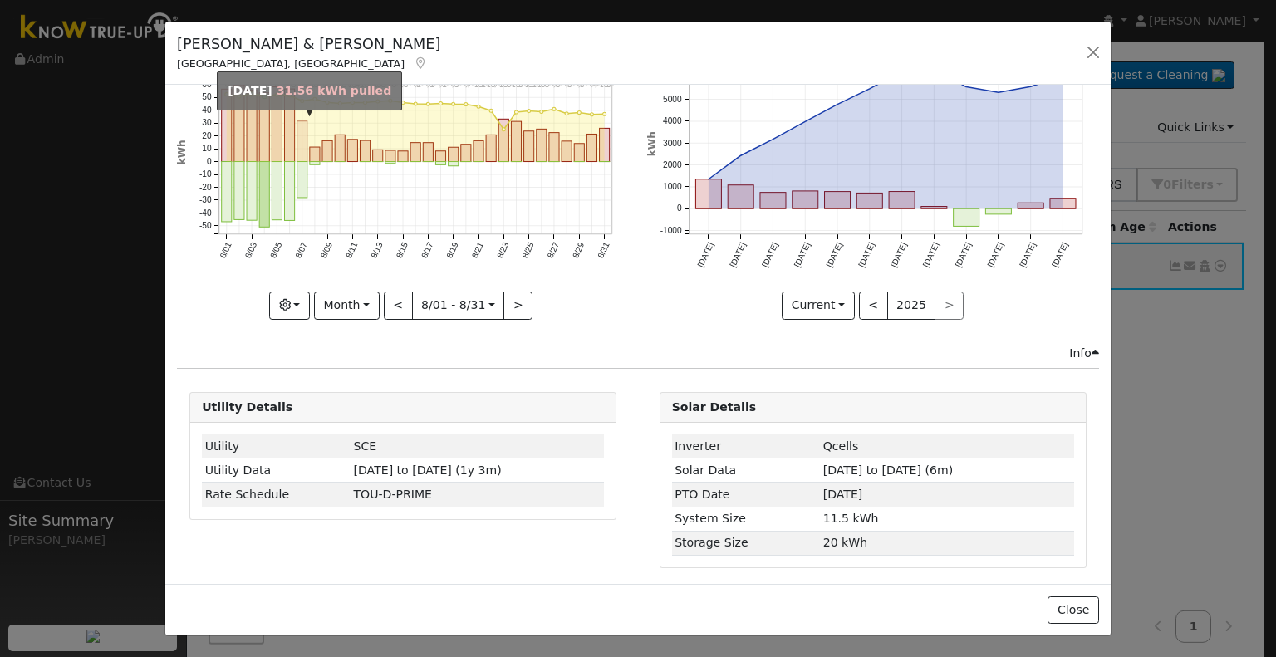
click at [299, 155] on rect "onclick=""" at bounding box center [302, 141] width 10 height 41
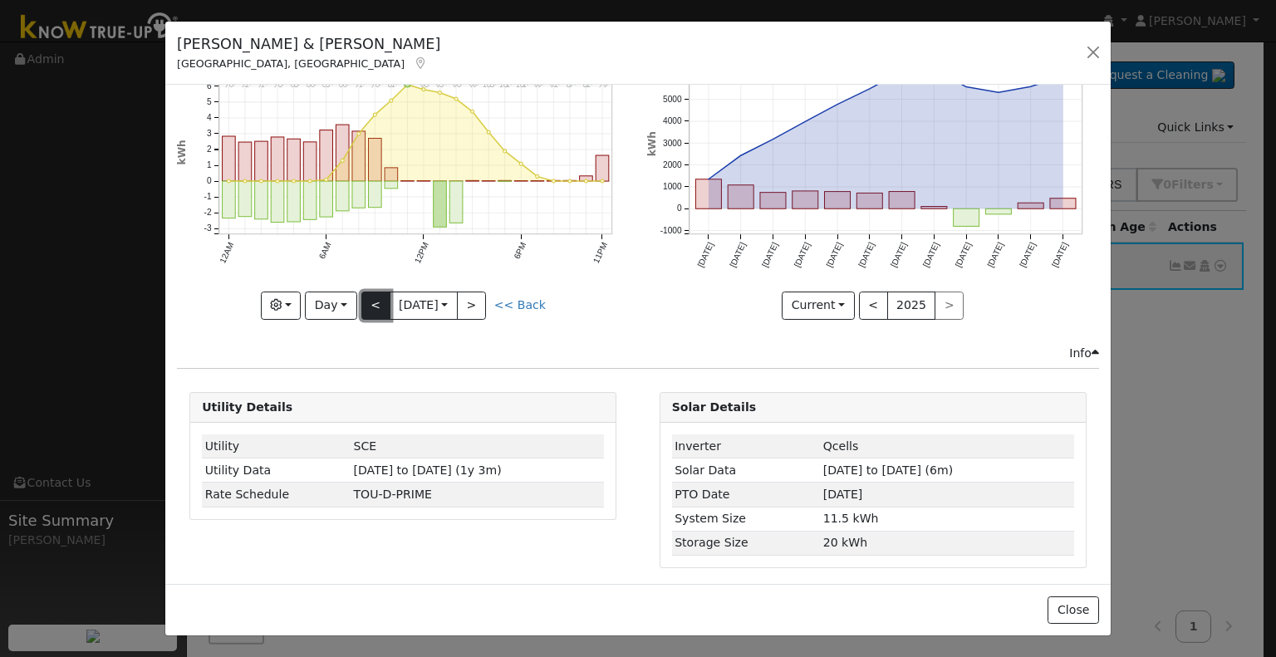
click at [376, 298] on button "<" at bounding box center [375, 306] width 29 height 28
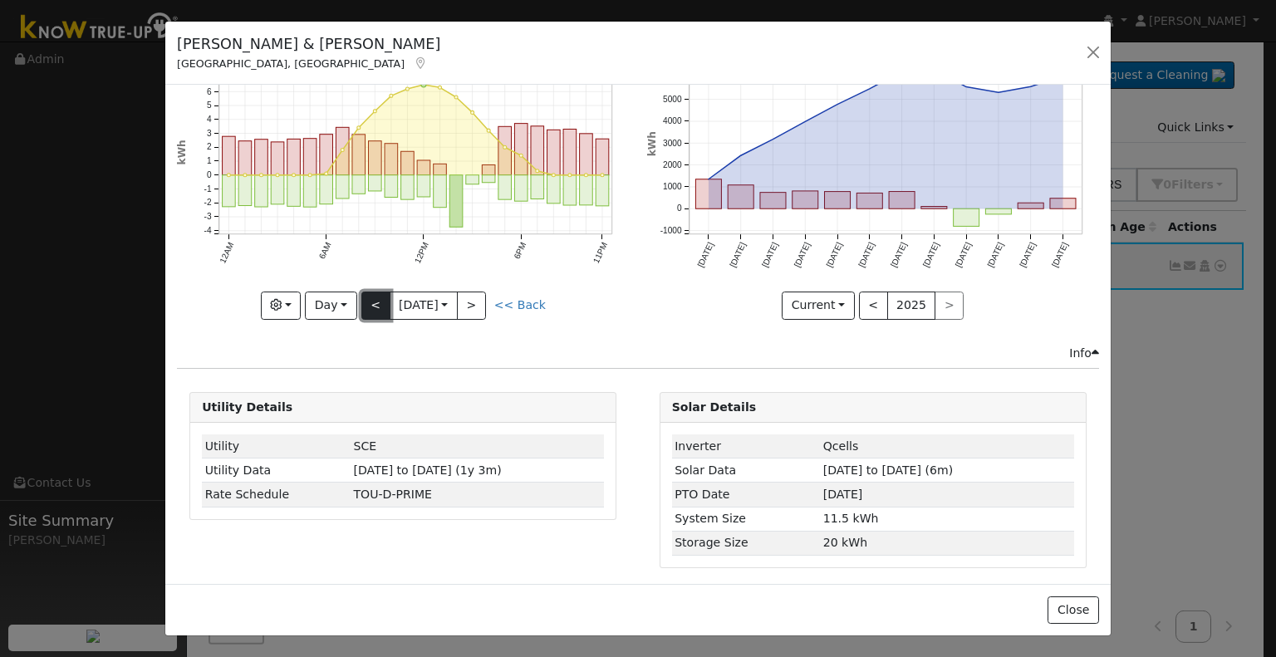
click at [376, 298] on button "<" at bounding box center [375, 306] width 29 height 28
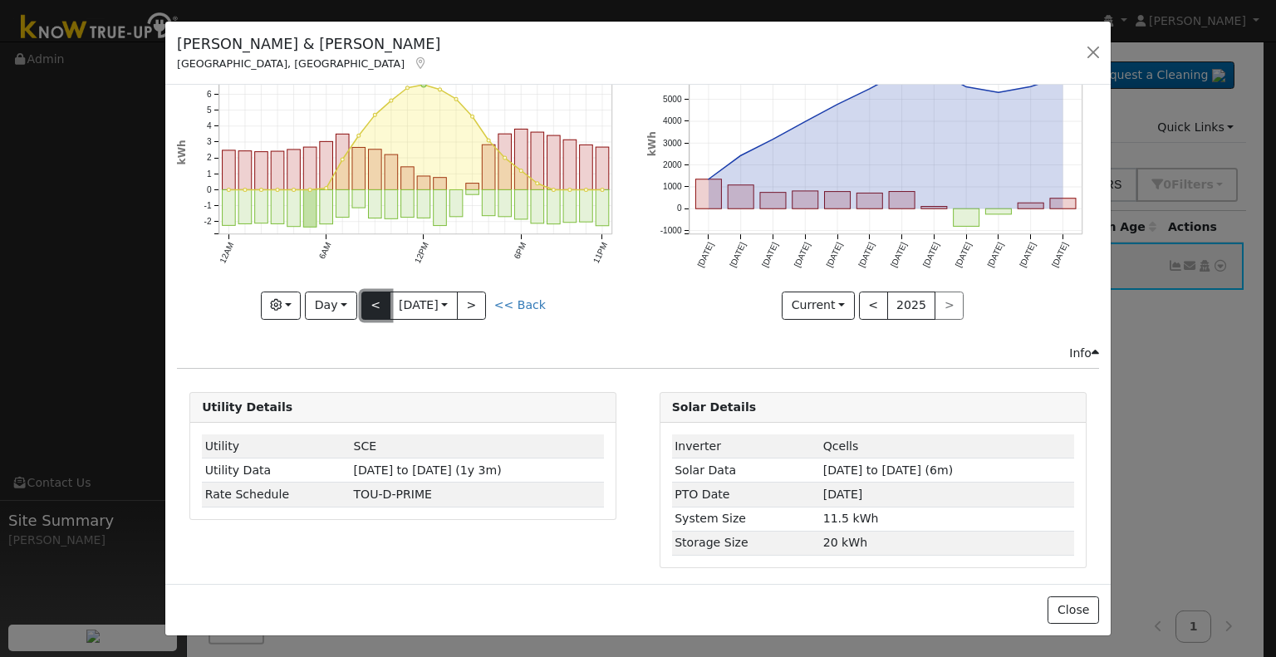
click at [376, 298] on button "<" at bounding box center [375, 306] width 29 height 28
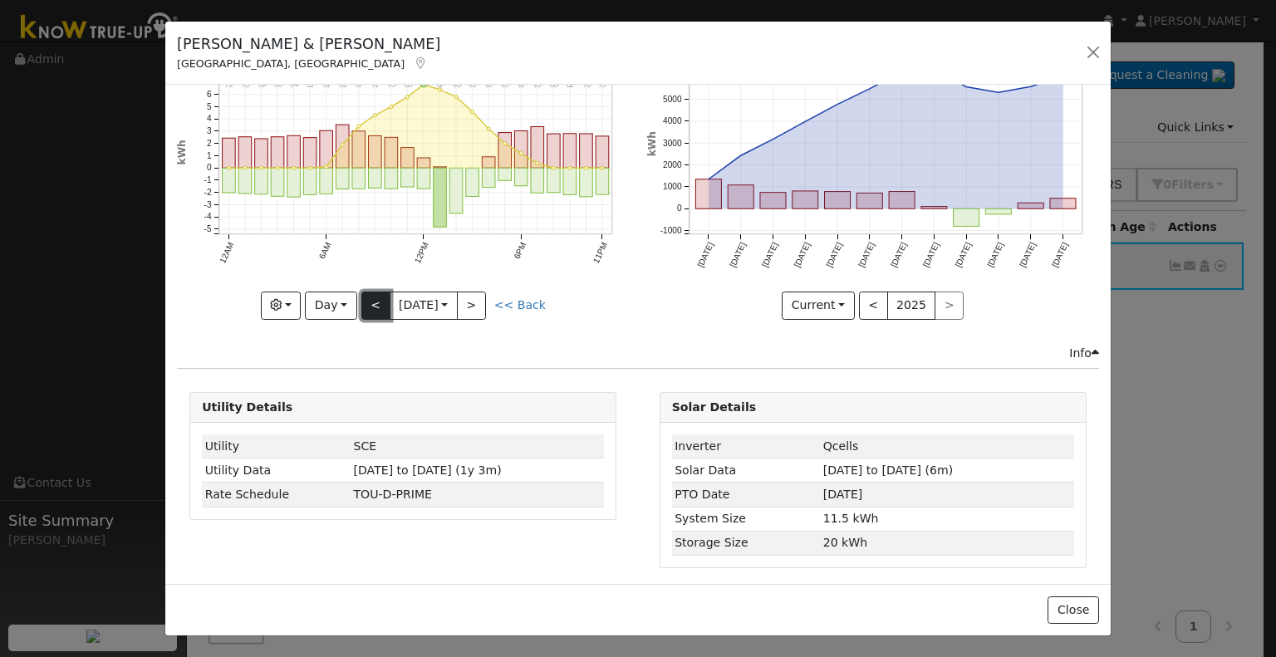
click at [376, 298] on button "<" at bounding box center [375, 306] width 29 height 28
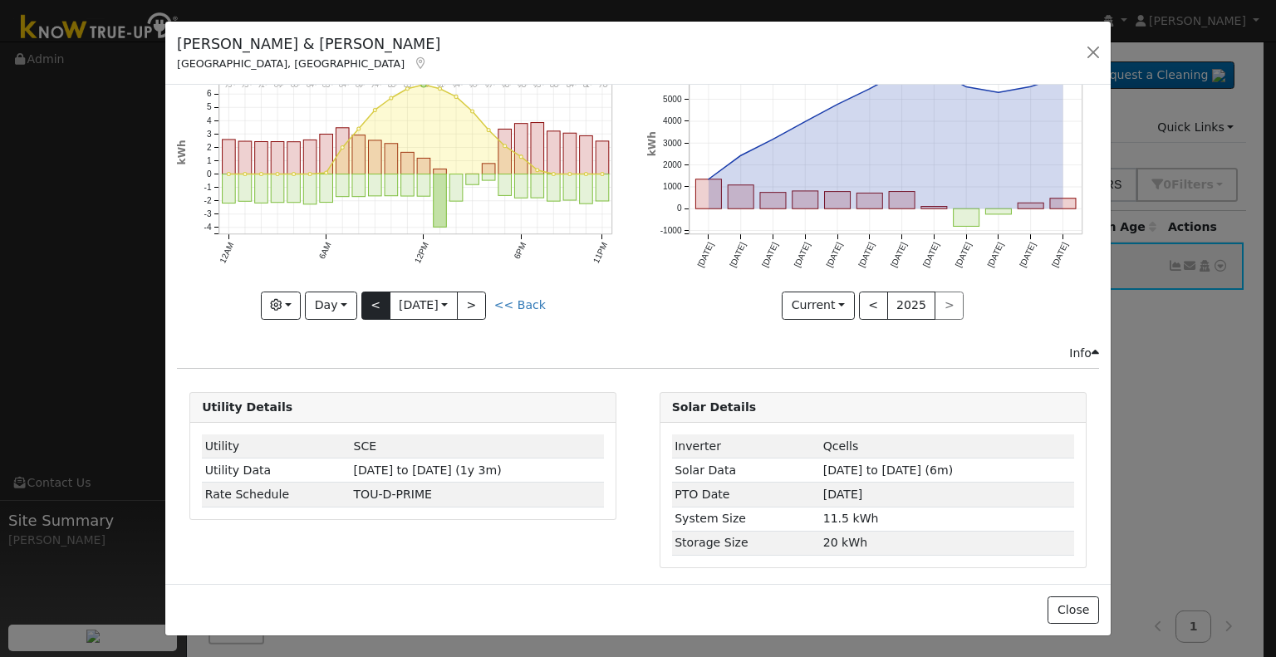
click at [376, 298] on div "11PM - Clear 78° 10PM - Clear 81° 9PM - Clear 84° 8PM - Clear 88° 7PM - Clear 9…" at bounding box center [403, 162] width 452 height 313
click at [376, 298] on button "<" at bounding box center [375, 306] width 29 height 28
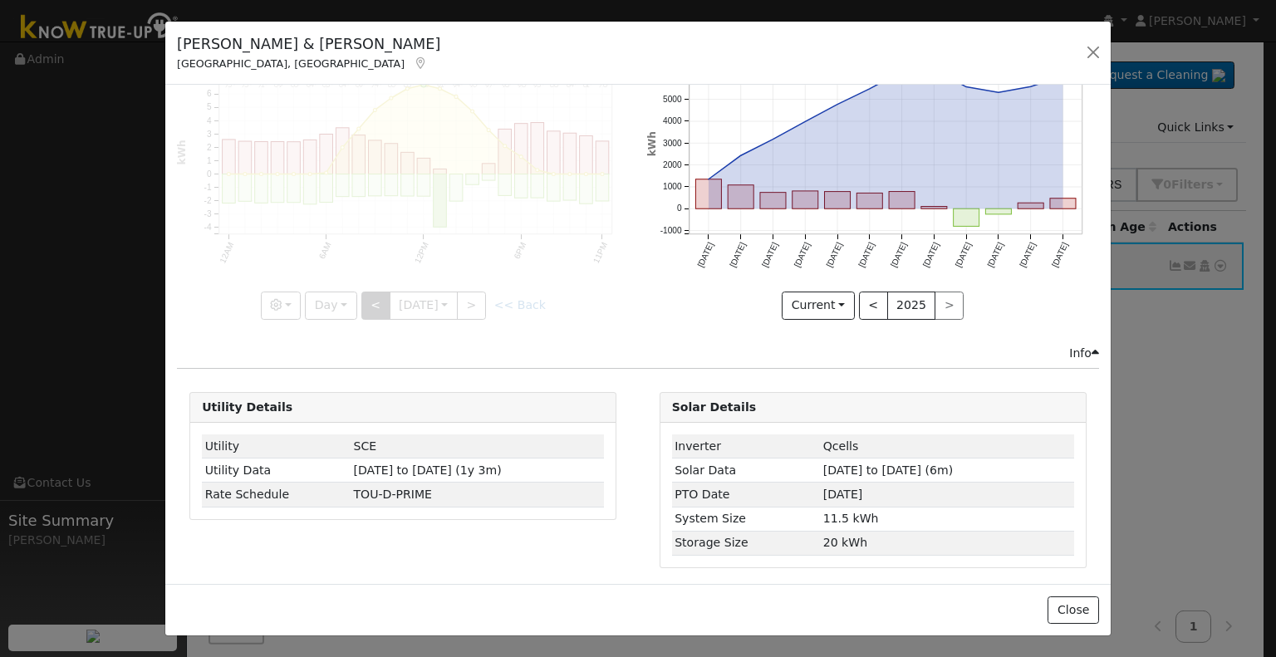
click at [376, 298] on div at bounding box center [403, 162] width 452 height 313
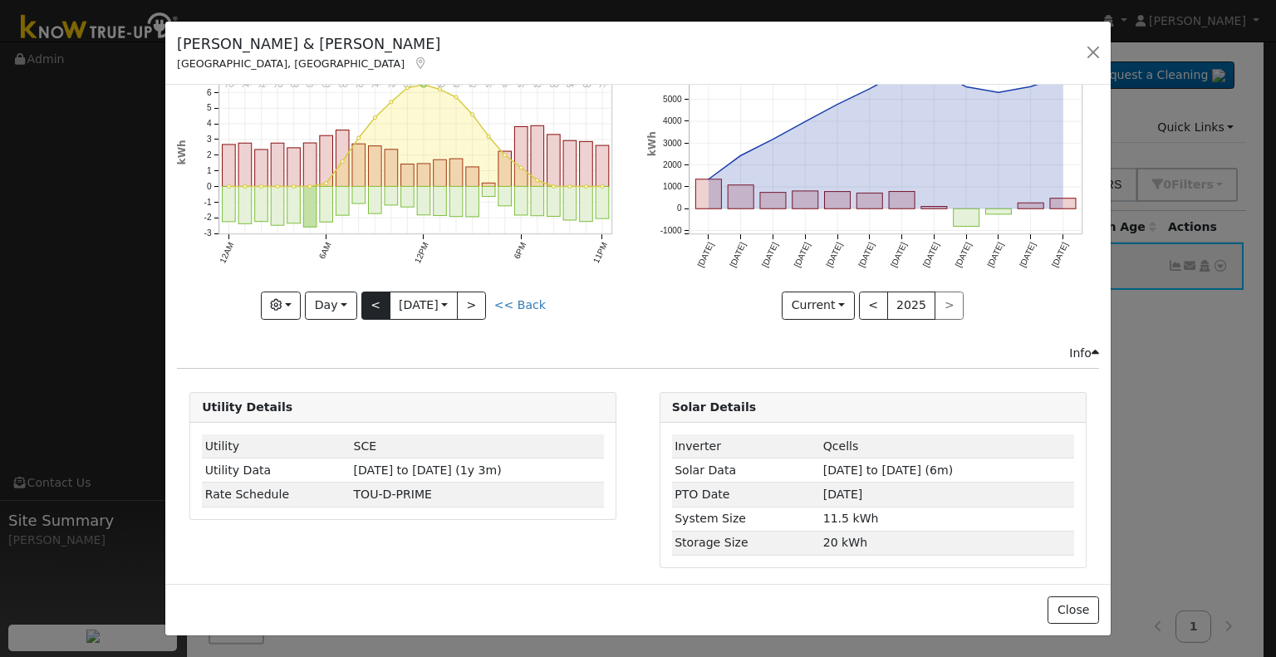
click at [376, 298] on div at bounding box center [403, 162] width 452 height 313
click at [376, 298] on button "<" at bounding box center [375, 306] width 29 height 28
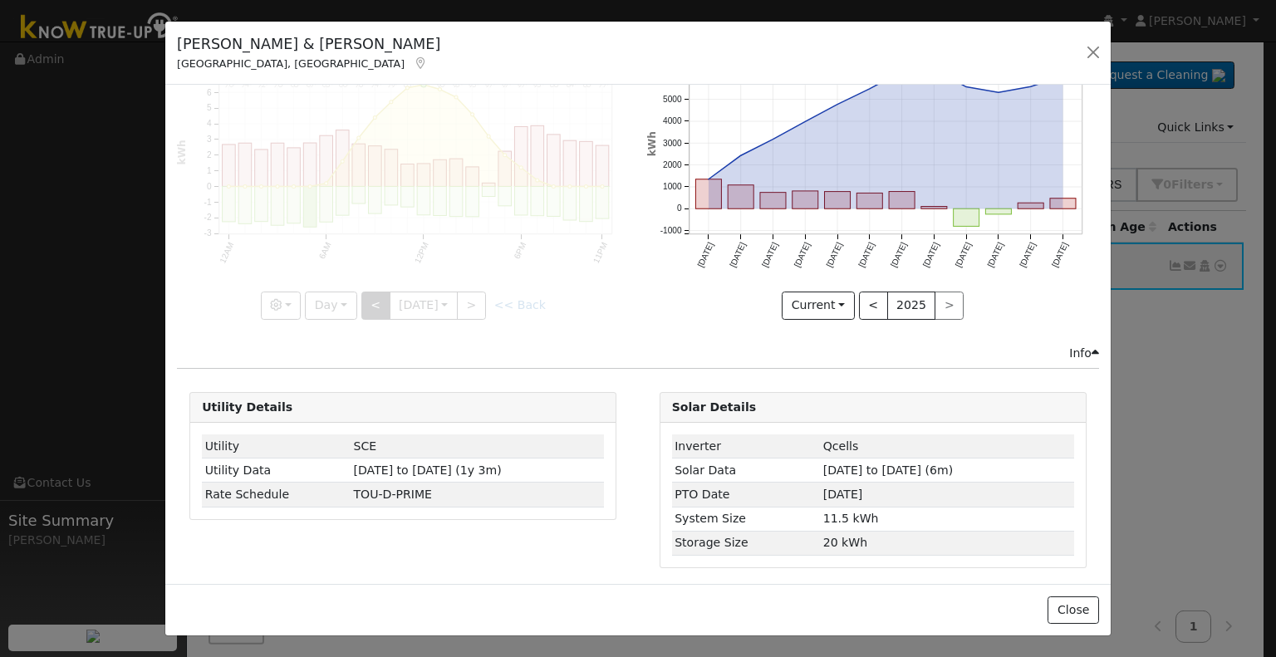
click at [376, 298] on div at bounding box center [403, 162] width 452 height 313
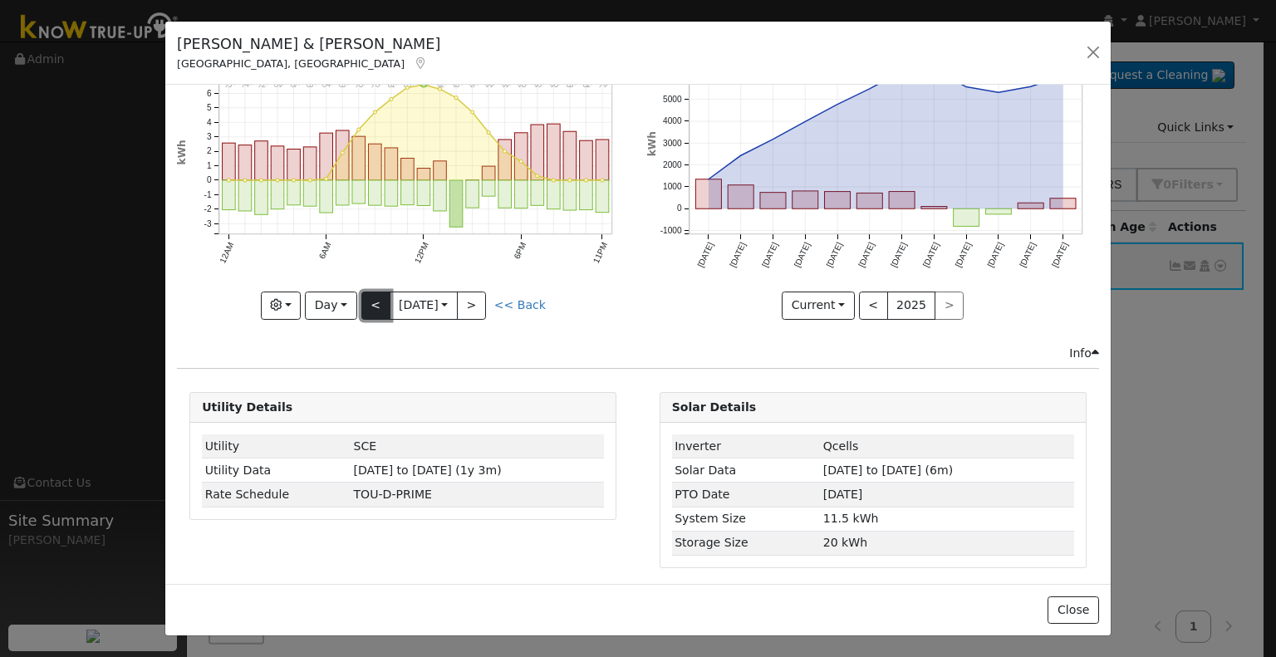
click at [376, 298] on button "<" at bounding box center [375, 306] width 29 height 28
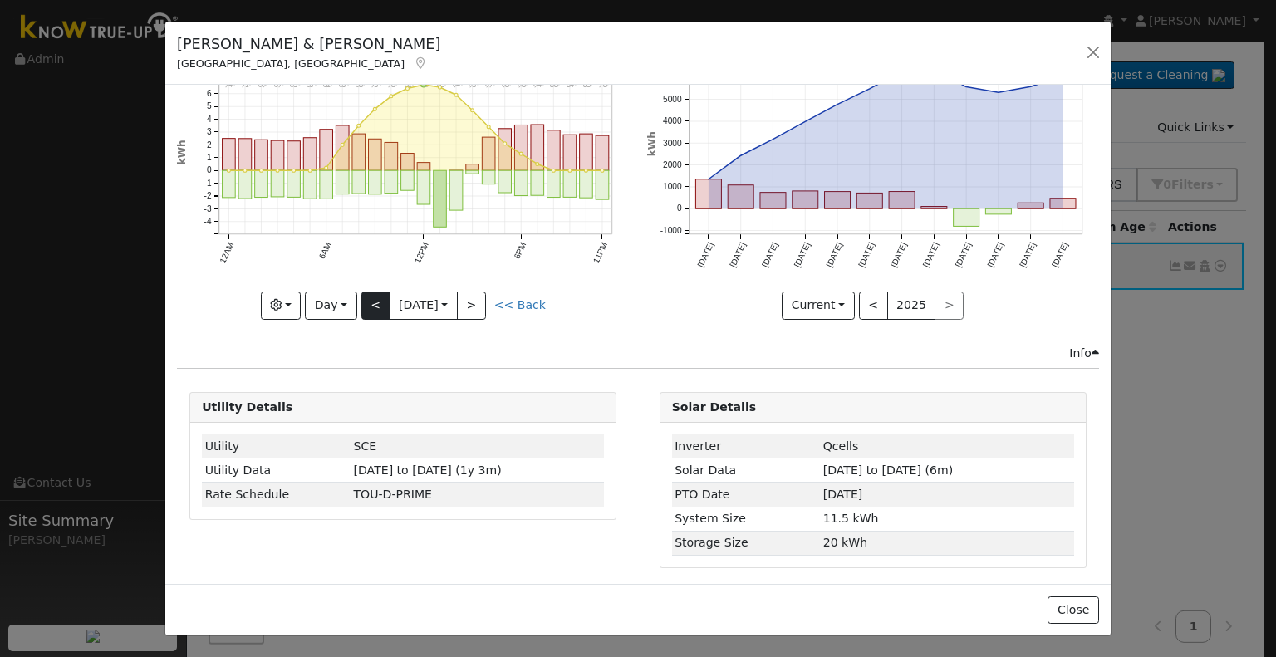
click at [376, 298] on div "11PM - Clear 78° 10PM - Clear 80° 9PM - Clear 84° 8PM - Clear 88° 7PM - Clear 9…" at bounding box center [403, 162] width 452 height 313
click at [376, 298] on button "<" at bounding box center [375, 306] width 29 height 28
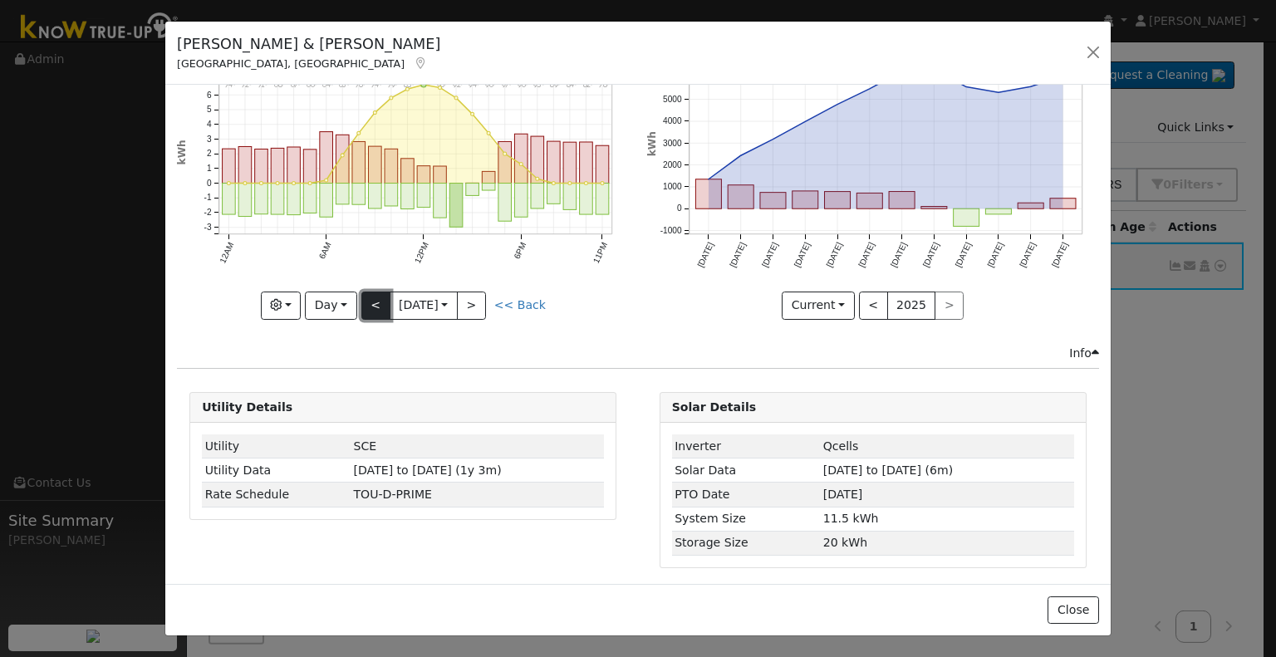
click at [376, 298] on button "<" at bounding box center [375, 306] width 29 height 28
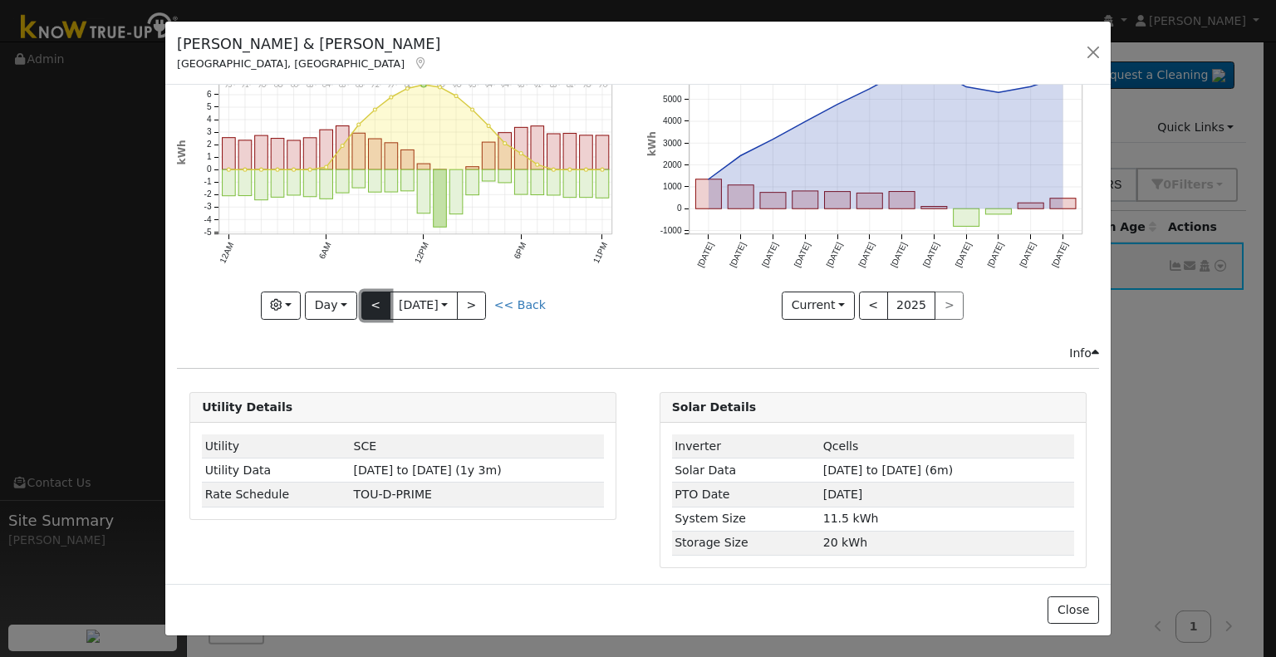
click at [376, 298] on button "<" at bounding box center [375, 306] width 29 height 28
type input "2025-07-27"
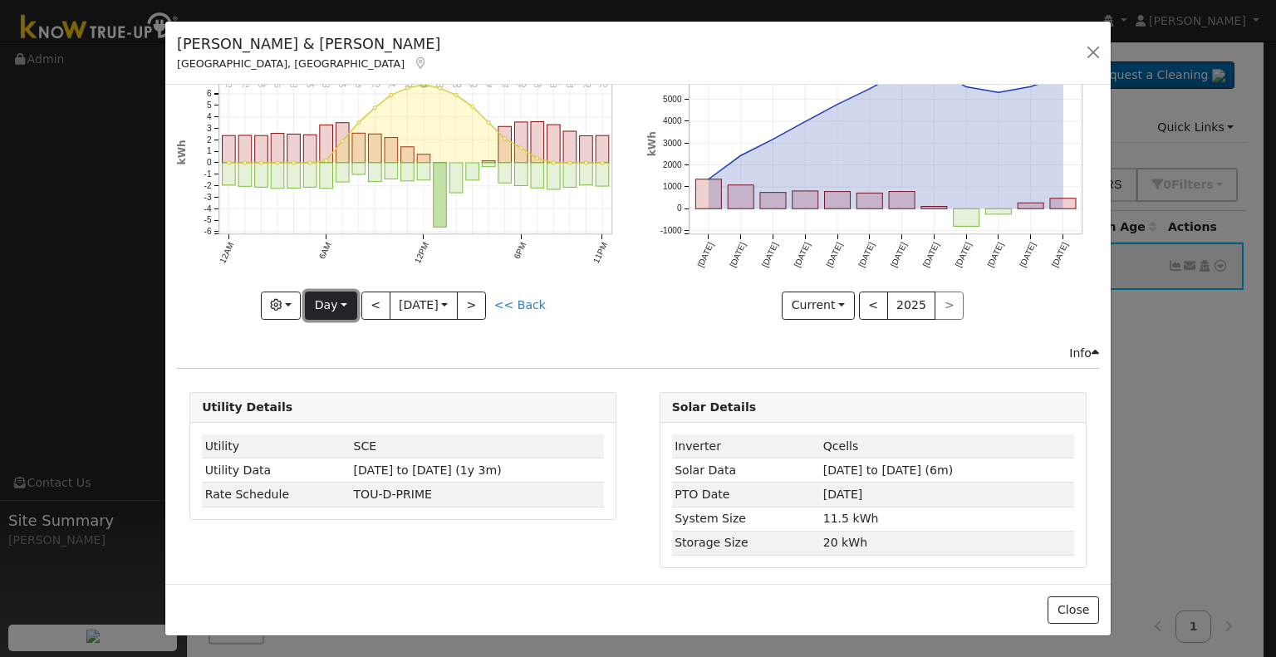
click at [339, 300] on button "Day" at bounding box center [331, 306] width 52 height 28
click at [281, 299] on icon "button" at bounding box center [276, 305] width 12 height 12
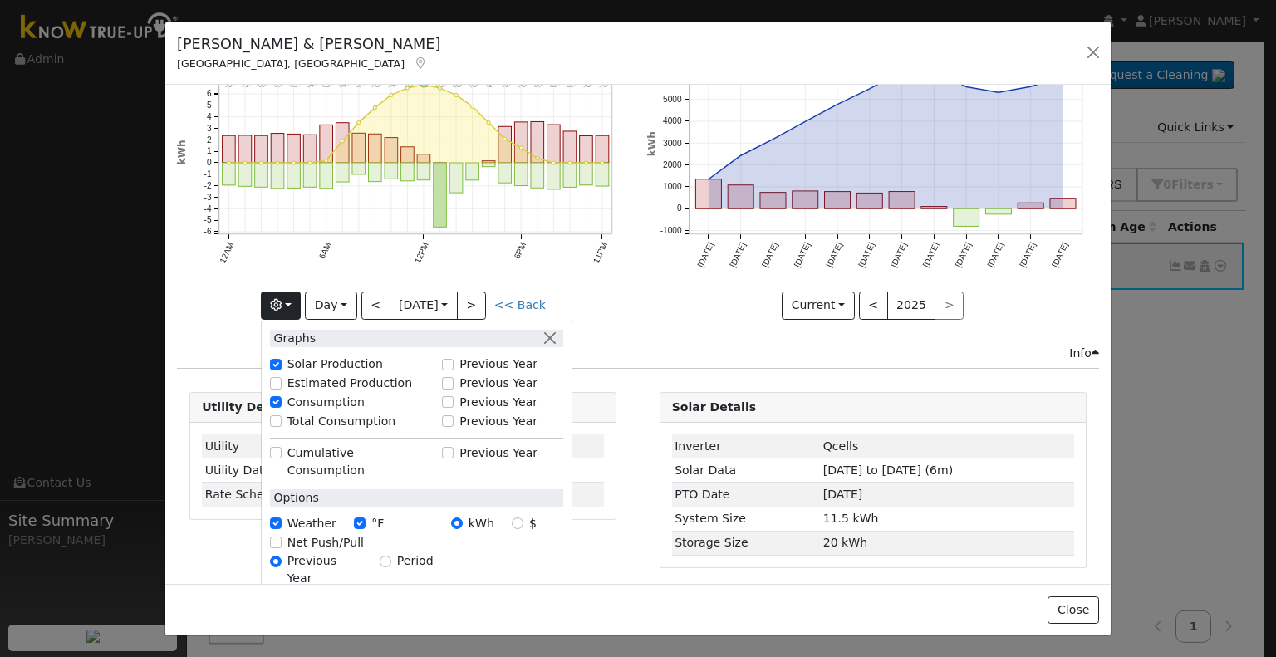
click at [301, 534] on label "Net Push/Pull" at bounding box center [325, 542] width 76 height 17
click at [282, 537] on input "Net Push/Pull" at bounding box center [276, 543] width 12 height 12
checkbox input "true"
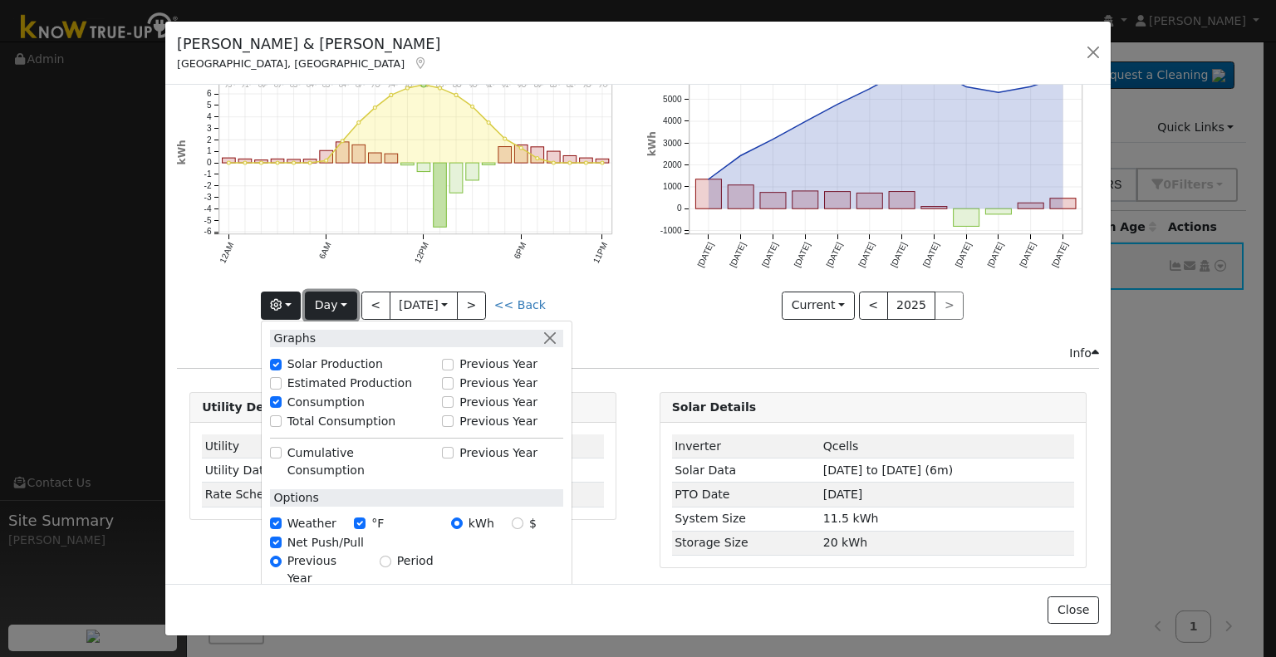
click at [346, 295] on button "Day" at bounding box center [331, 306] width 52 height 28
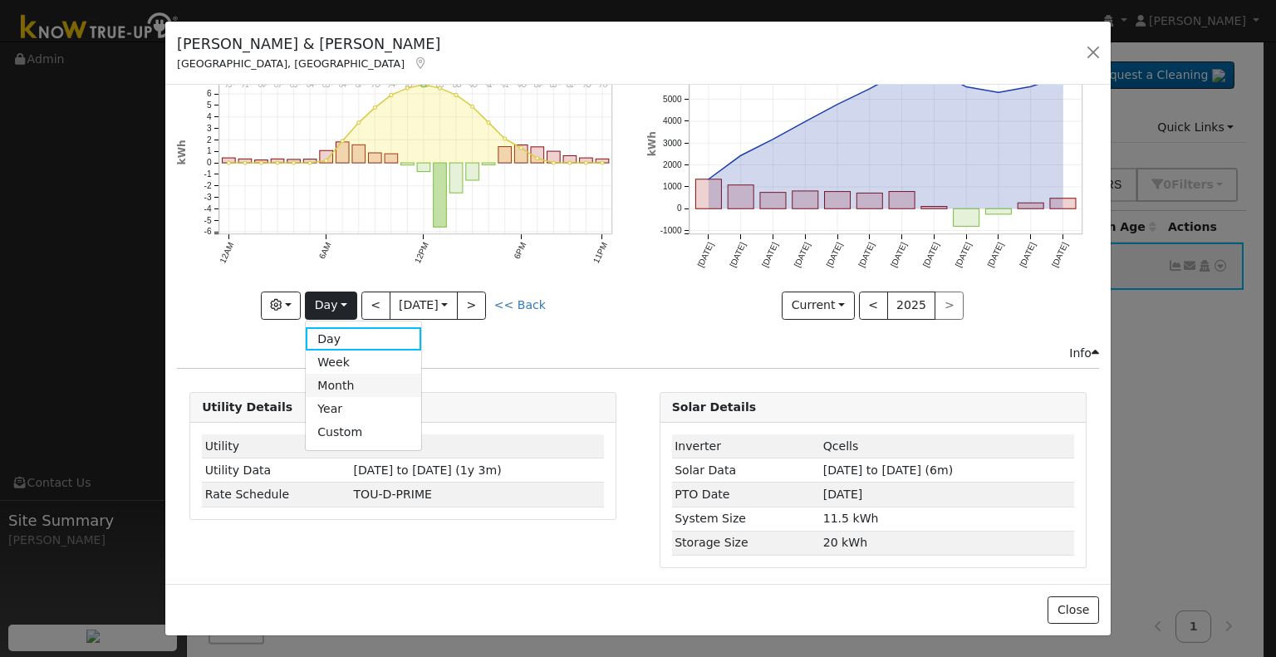
click at [344, 376] on link "Month" at bounding box center [363, 385] width 115 height 23
type input "2025-07-01"
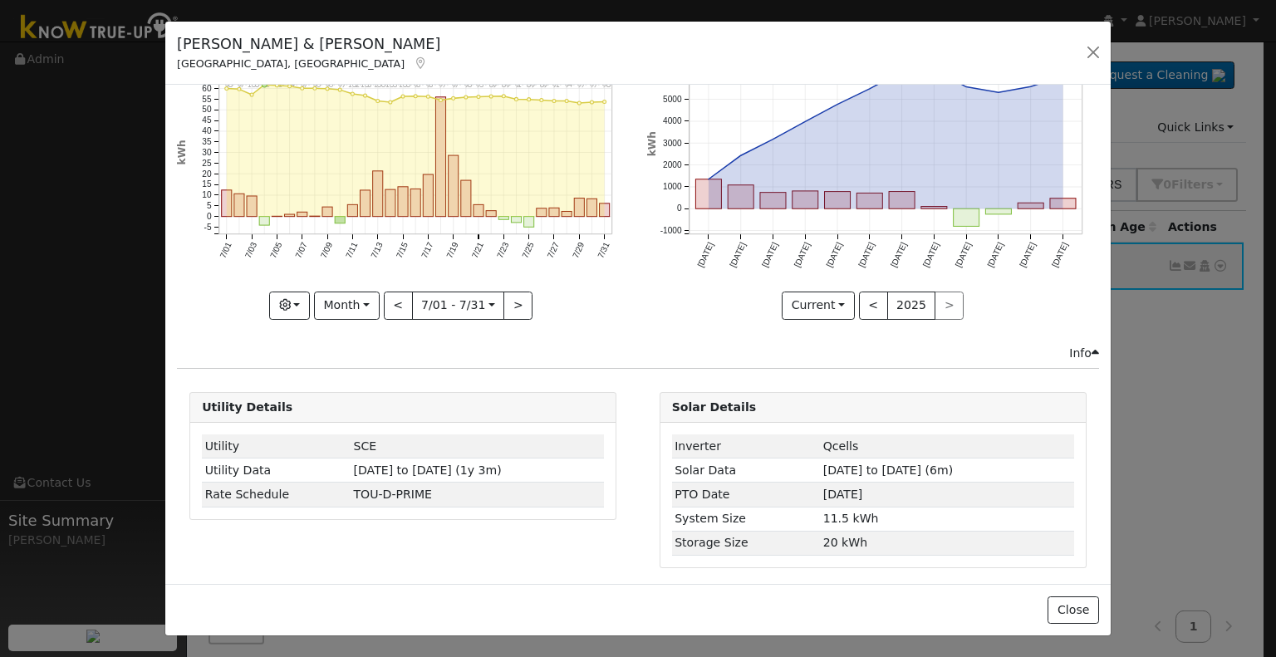
scroll to position [0, 0]
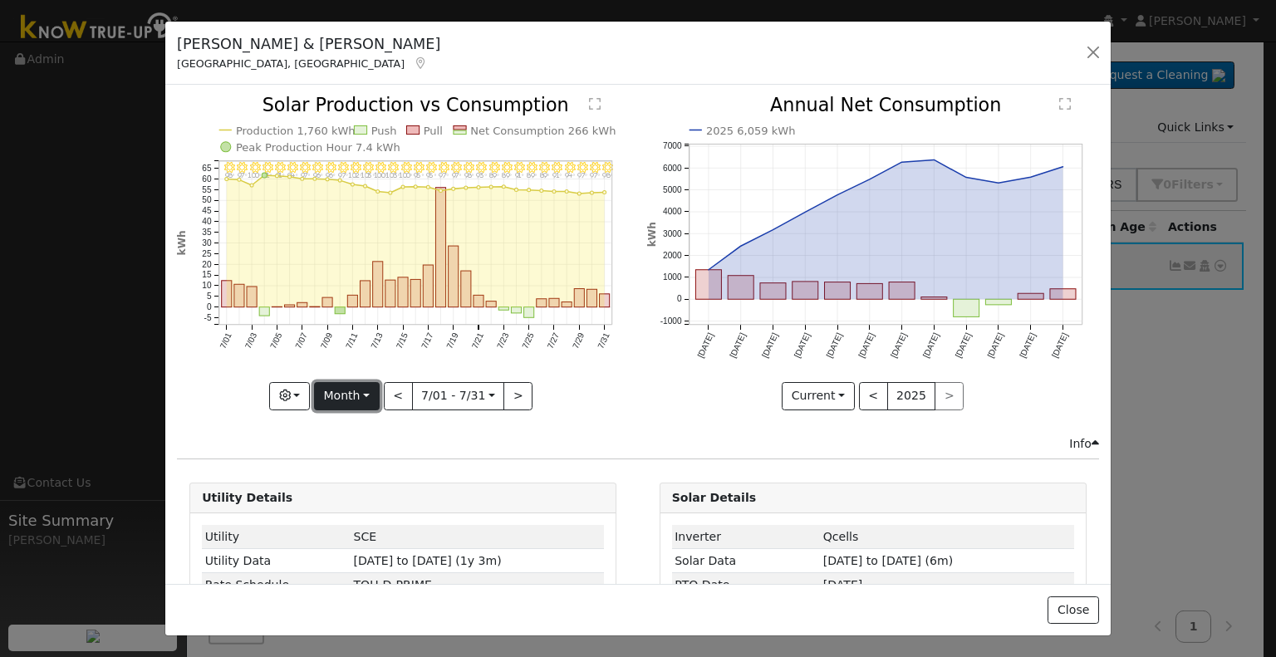
click at [359, 389] on button "Month" at bounding box center [347, 396] width 66 height 28
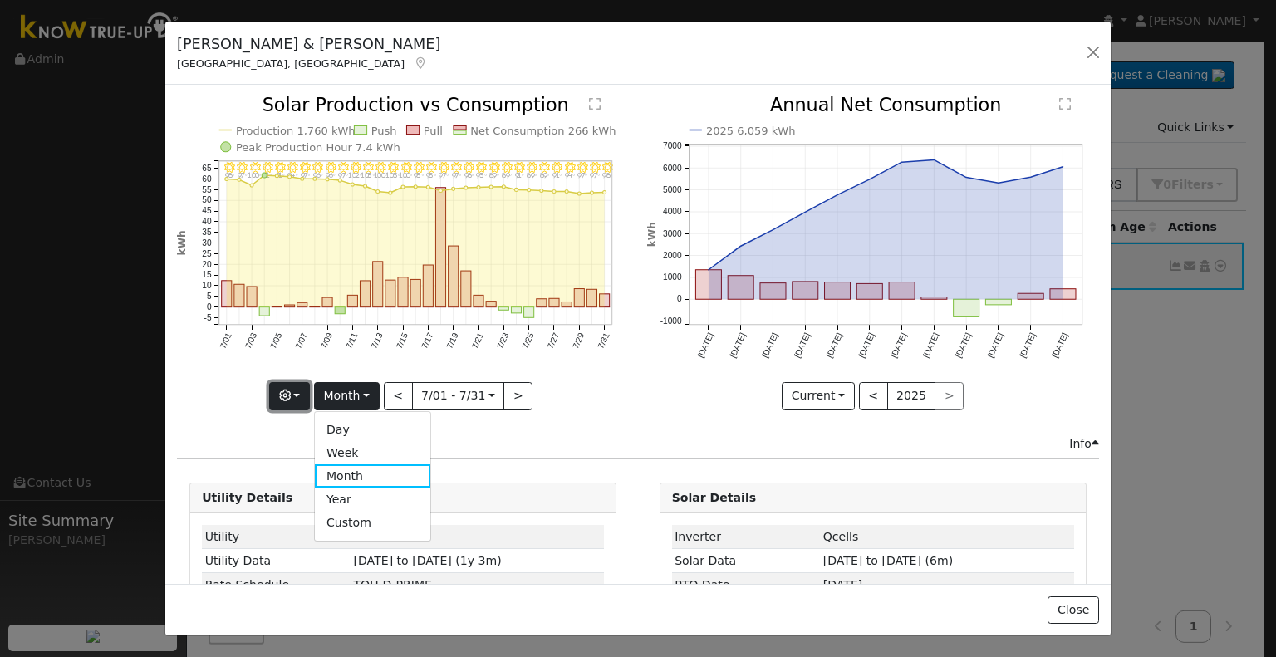
click at [279, 385] on button "button" at bounding box center [289, 396] width 41 height 28
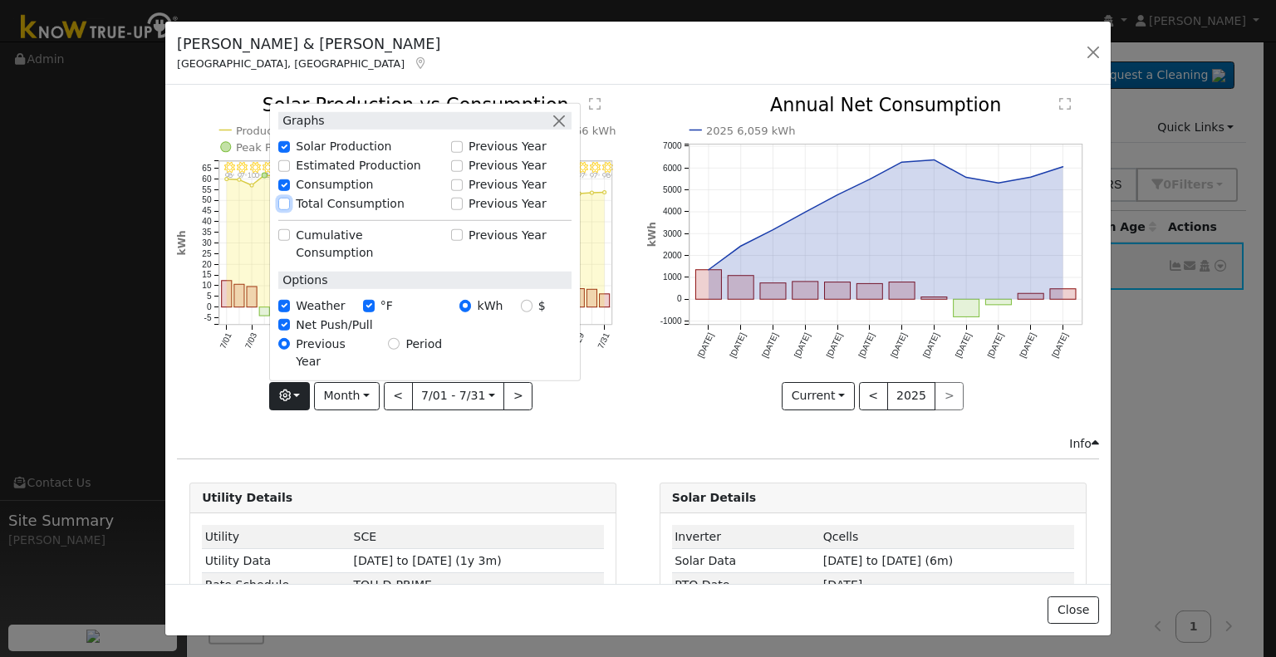
click at [286, 209] on input "Total Consumption" at bounding box center [284, 204] width 12 height 12
checkbox input "false"
click at [298, 388] on button "button" at bounding box center [289, 396] width 41 height 28
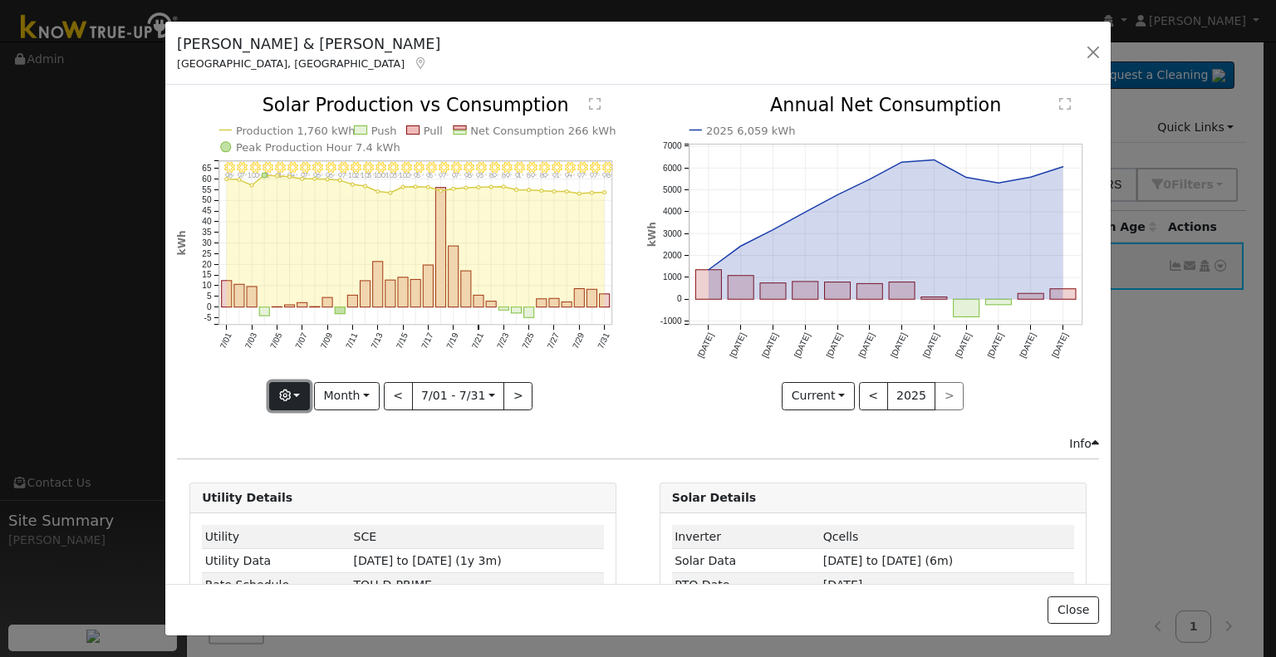
click at [298, 388] on button "button" at bounding box center [289, 396] width 41 height 28
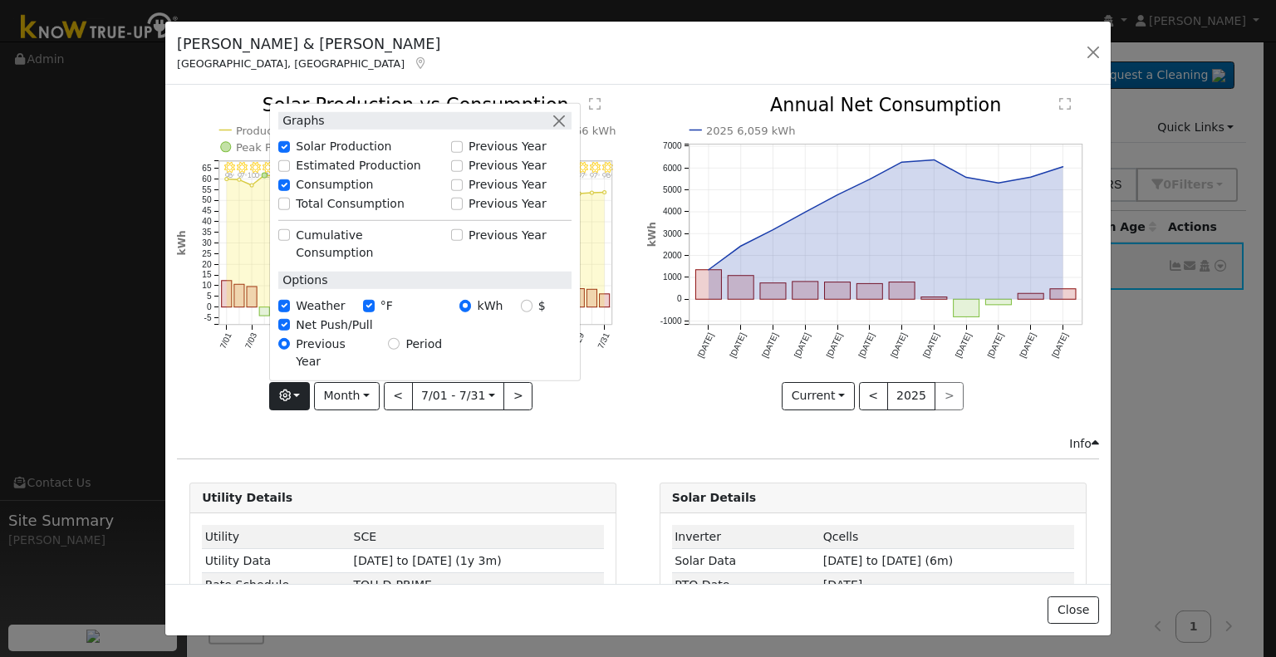
click at [302, 334] on label "Net Push/Pull" at bounding box center [334, 325] width 76 height 17
click at [290, 331] on input "Net Push/Pull" at bounding box center [284, 325] width 12 height 12
checkbox input "false"
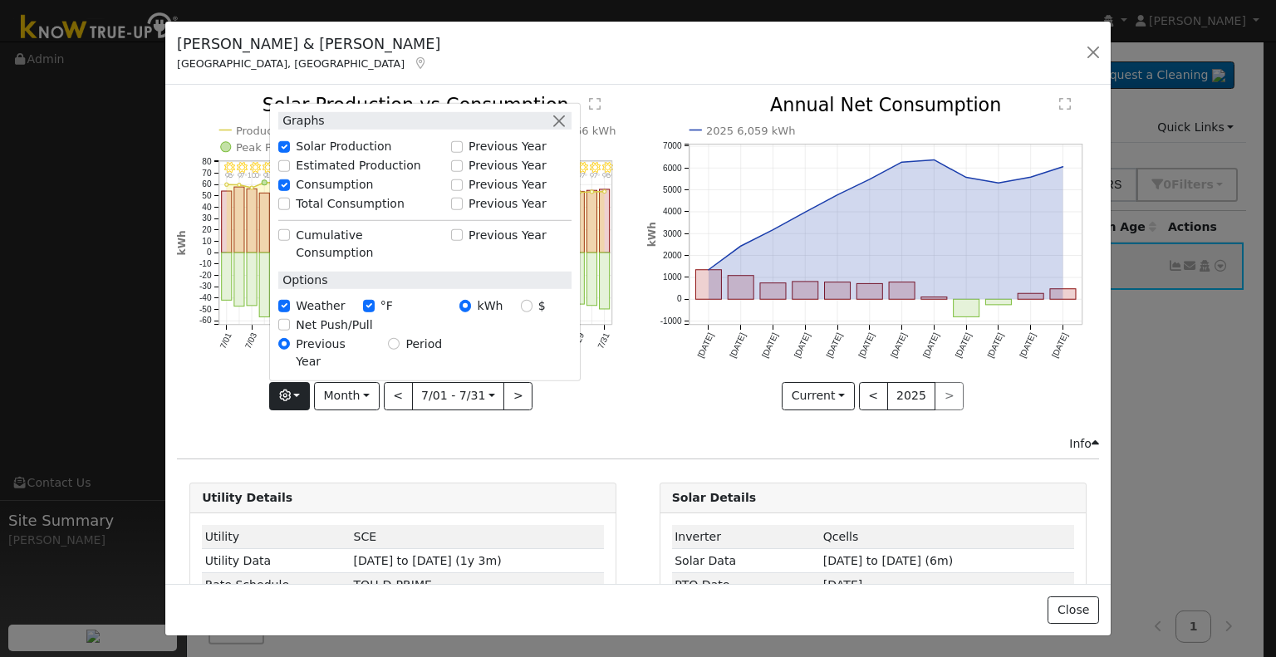
click at [229, 386] on icon "7/31 - Clear 98° 7/30 - Clear 97° 7/29 - Clear 97° 7/28 - Clear 94° 7/27 - Clea…" at bounding box center [403, 252] width 452 height 312
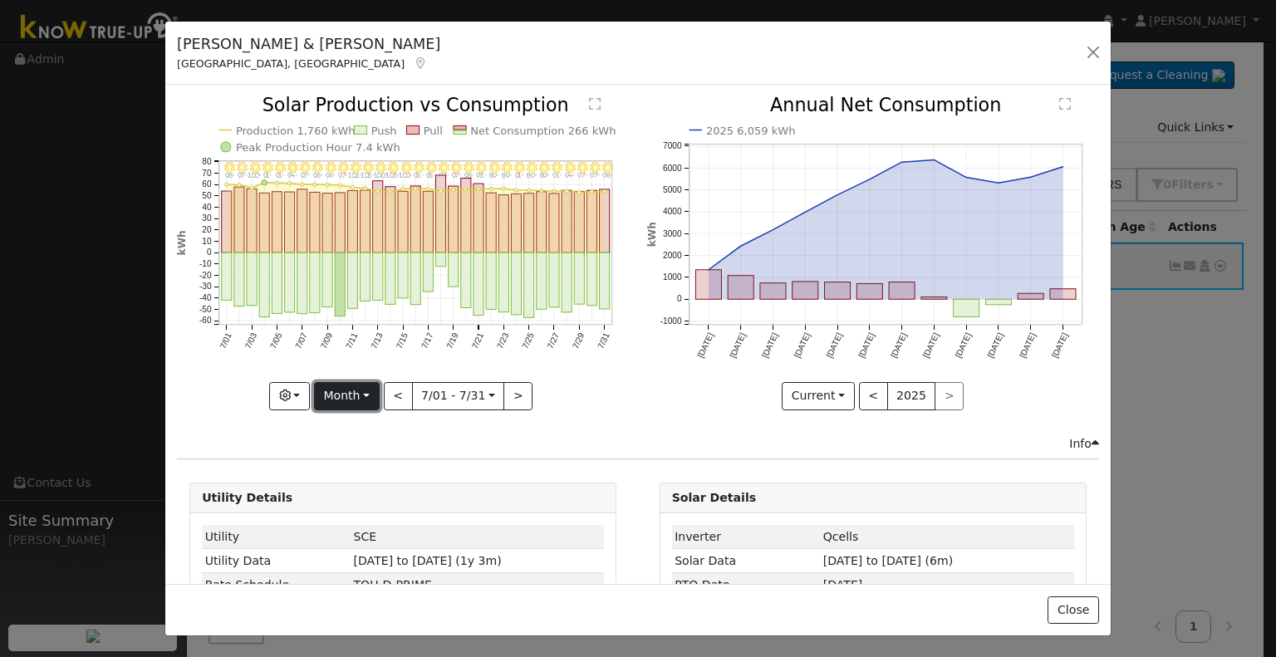
click at [353, 389] on button "Month" at bounding box center [347, 396] width 66 height 28
